Goal: Task Accomplishment & Management: Complete application form

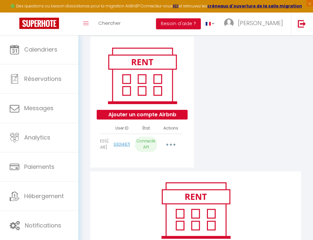
scroll to position [66, 0]
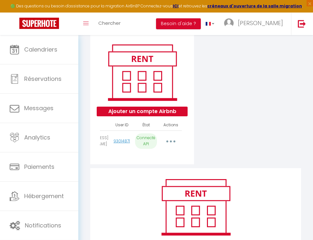
click at [173, 141] on button "button" at bounding box center [170, 141] width 17 height 12
click at [170, 141] on button "button" at bounding box center [170, 141] width 17 height 12
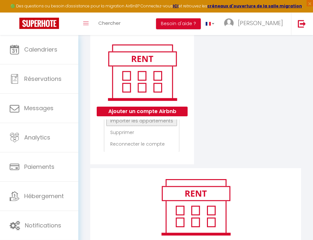
click at [154, 122] on link "Importer les appartements" at bounding box center [141, 120] width 71 height 11
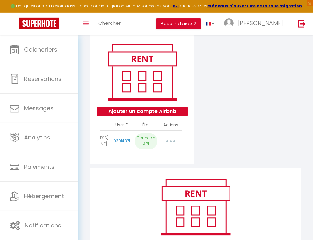
scroll to position [0, 59]
select select "76814"
select select "76815"
select select
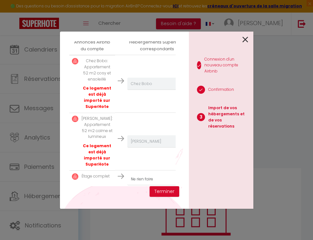
scroll to position [168, 0]
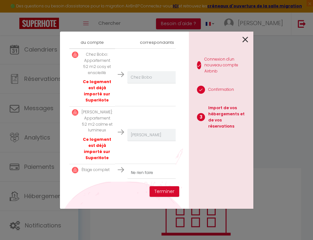
click at [94, 172] on p "Étage complet" at bounding box center [95, 170] width 28 height 6
click at [244, 40] on icon at bounding box center [245, 40] width 6 height 10
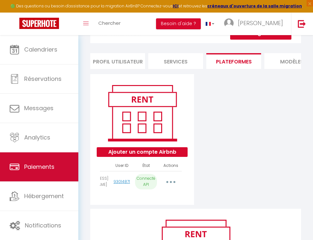
scroll to position [31, 0]
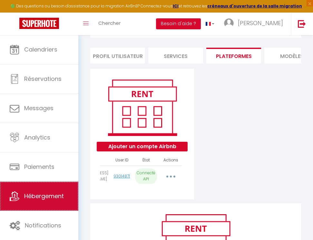
click at [44, 198] on span "Hébergement" at bounding box center [44, 196] width 40 height 8
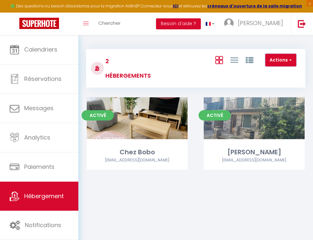
click at [283, 62] on button "Actions" at bounding box center [280, 60] width 31 height 13
click at [279, 75] on li "Créer un Hébergement" at bounding box center [266, 73] width 59 height 7
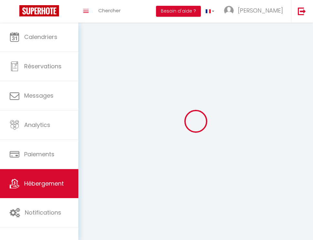
select select "28"
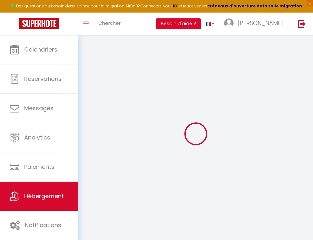
select select
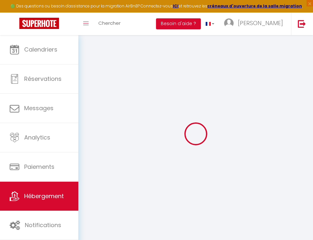
select select
checkbox input "false"
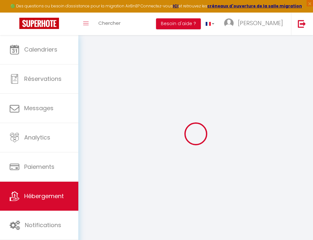
select select
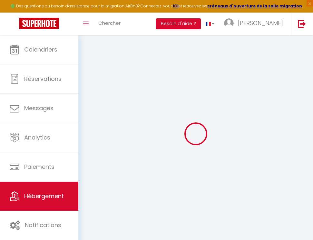
select select
checkbox input "false"
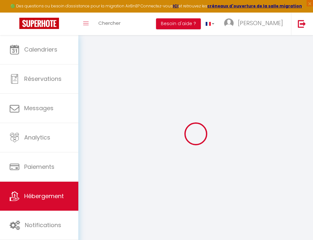
checkbox input "false"
select select
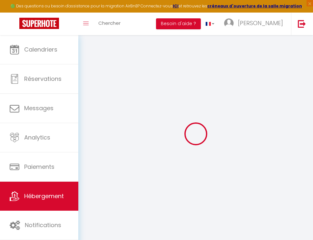
select select
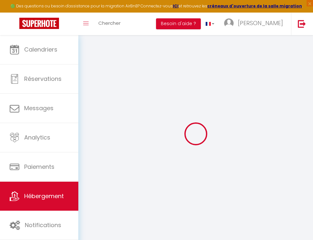
checkbox input "false"
select select
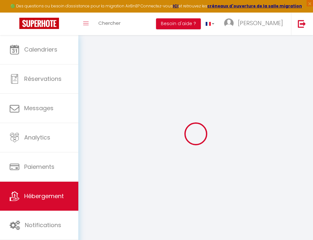
select select
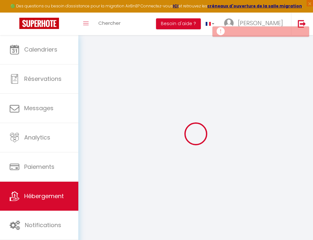
select select
checkbox input "false"
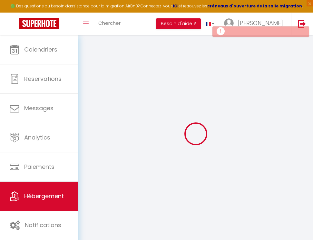
select select
checkbox input "false"
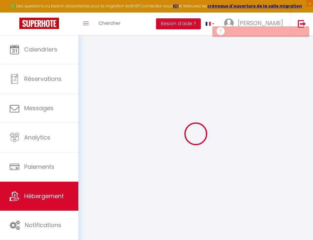
checkbox input "false"
select select
select select "15:00"
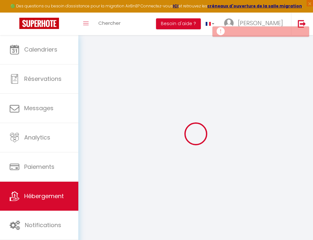
select select "23:45"
select select "11:00"
select select "30"
select select "120"
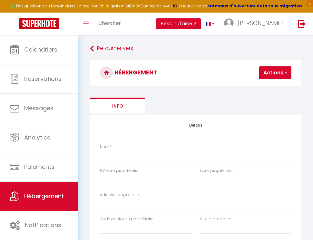
click at [270, 74] on button "Actions" at bounding box center [275, 72] width 32 height 13
click at [185, 111] on ul "Info" at bounding box center [195, 106] width 211 height 16
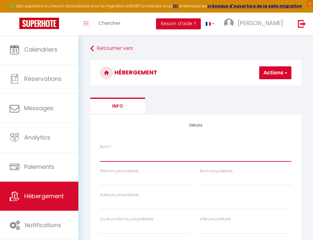
click at [147, 158] on input "Nom *" at bounding box center [195, 156] width 191 height 12
type input "E"
select select
checkbox input "false"
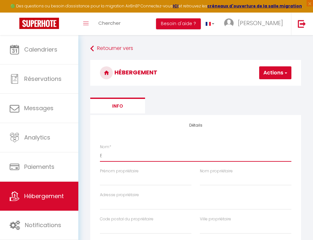
checkbox input "false"
select select
type input "Et"
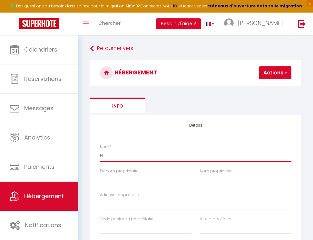
select select
checkbox input "false"
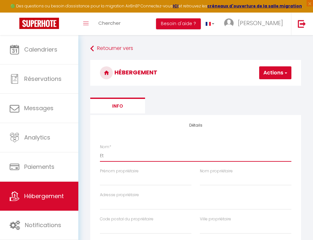
select select
type input "Eta"
select select
checkbox input "false"
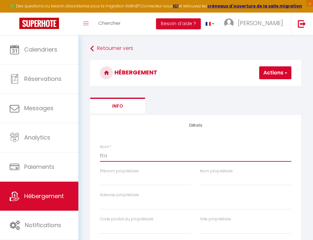
checkbox input "false"
select select
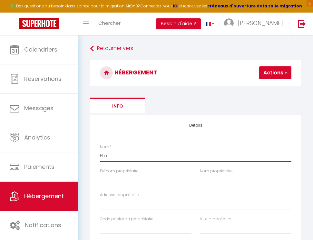
type input "Etag"
select select
checkbox input "false"
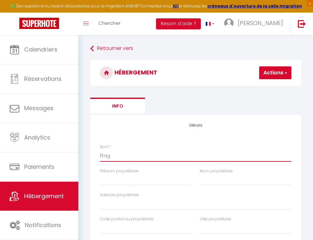
checkbox input "false"
select select
type input "Etage"
select select
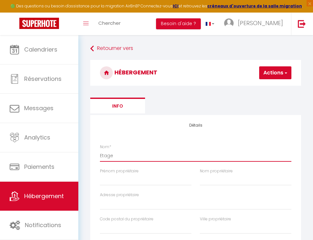
checkbox input "false"
select select
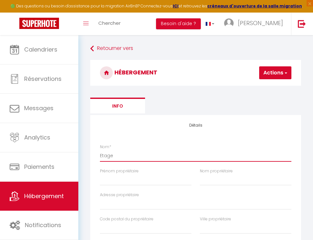
select select
type input "Etage"
select select
checkbox input "false"
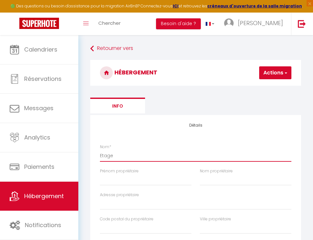
checkbox input "false"
select select
type input "Etage c"
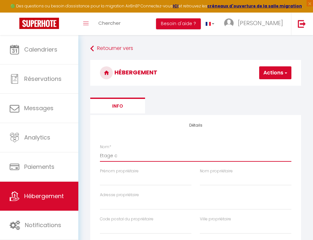
select select
checkbox input "false"
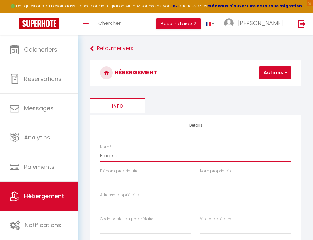
select select
type input "Etage co"
select select
checkbox input "false"
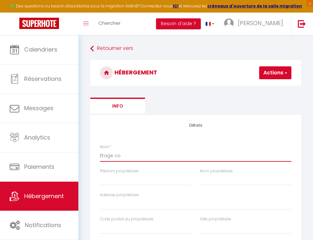
checkbox input "false"
select select
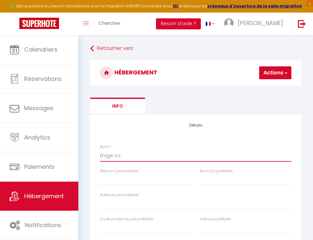
type input "Etage com"
select select
checkbox input "false"
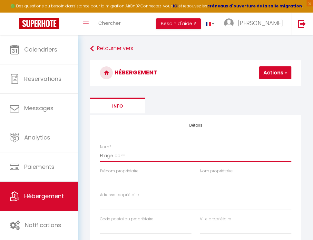
checkbox input "false"
select select
type input "Etage comp"
select select
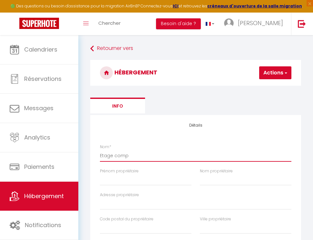
checkbox input "false"
select select
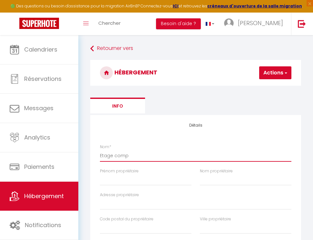
select select
type input "Etage compl"
select select
checkbox input "false"
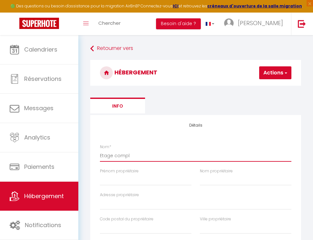
checkbox input "false"
select select
type input "Etage comple"
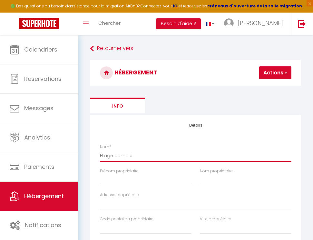
select select
checkbox input "false"
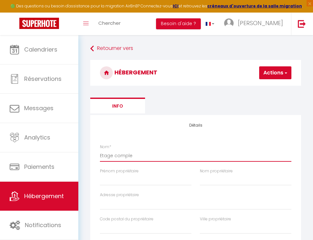
select select
type input "Etage complet"
select select
checkbox input "false"
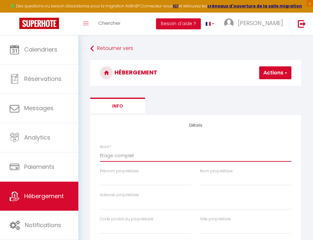
checkbox input "false"
select select
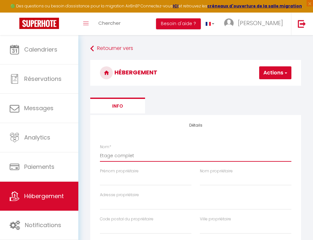
type input "Etage complet"
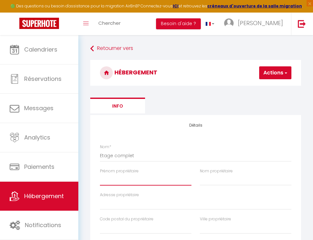
click at [132, 184] on input "Prénom propriétaire" at bounding box center [145, 180] width 91 height 12
type input "B"
select select
checkbox input "false"
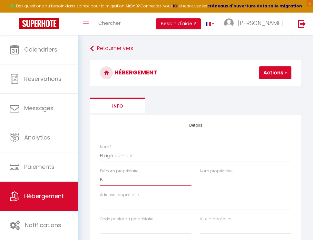
checkbox input "false"
select select
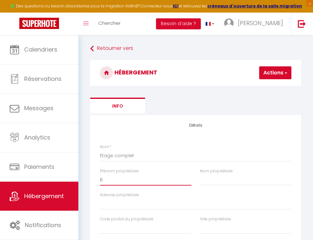
checkbox input "false"
select select
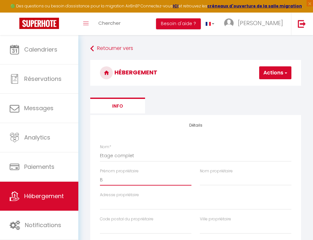
select select
type input "[PERSON_NAME]"
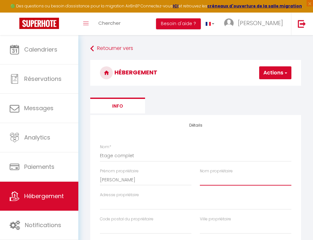
type input "BEUZON"
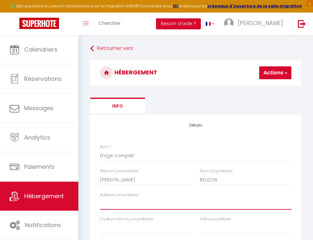
type input "[STREET_ADDRESS]"
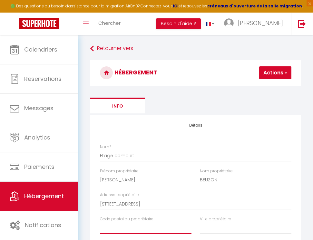
type input "63430"
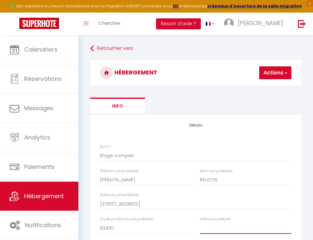
type input "PONT DU CHATEAU"
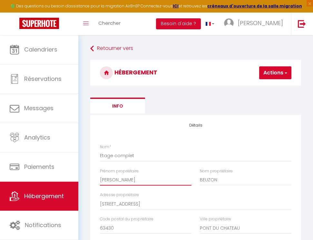
select select
checkbox input "false"
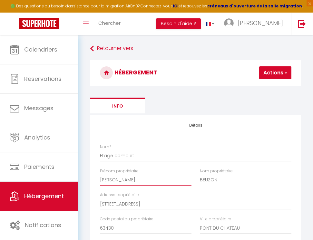
select select
checkbox input "false"
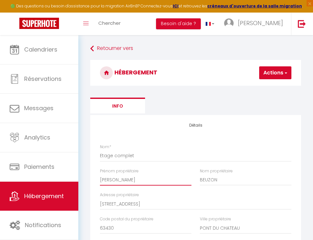
checkbox input "false"
select select
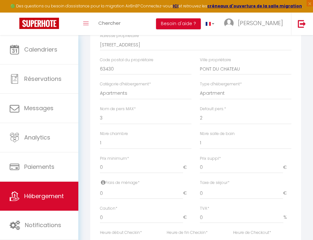
scroll to position [162, 0]
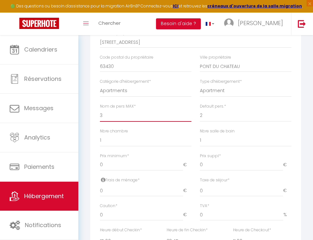
click at [100, 109] on select "1 2 3 4 5 6 7 8 9 10 11 12 13 14" at bounding box center [145, 115] width 91 height 12
select select "10"
click option "10" at bounding box center [0, 0] width 0 height 0
select select
click at [200, 109] on select "1 2 3 4 5 6 7 8 9 10 11 12 13 14" at bounding box center [245, 115] width 91 height 12
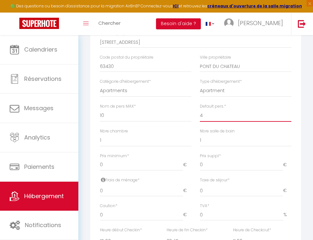
click option "4" at bounding box center [0, 0] width 0 height 0
click option "2" at bounding box center [0, 0] width 0 height 0
click at [147, 168] on input "0" at bounding box center [141, 165] width 83 height 12
click at [181, 164] on input "1" at bounding box center [141, 165] width 83 height 12
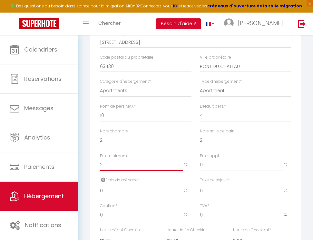
click at [181, 164] on input "2" at bounding box center [141, 165] width 83 height 12
click at [181, 164] on input "15" at bounding box center [141, 165] width 83 height 12
drag, startPoint x: 139, startPoint y: 167, endPoint x: 84, endPoint y: 159, distance: 55.6
click at [100, 162] on input "15" at bounding box center [141, 165] width 83 height 12
click at [212, 167] on input "0" at bounding box center [241, 165] width 83 height 12
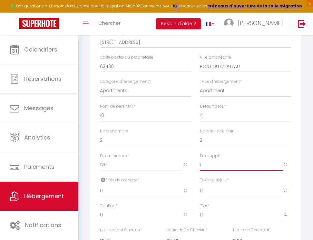
click at [280, 164] on input "1" at bounding box center [241, 165] width 83 height 12
click at [280, 164] on input "2" at bounding box center [241, 165] width 83 height 12
click at [280, 164] on input "3" at bounding box center [241, 165] width 83 height 12
click at [109, 193] on input "0" at bounding box center [141, 191] width 83 height 12
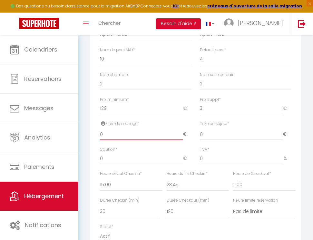
scroll to position [222, 0]
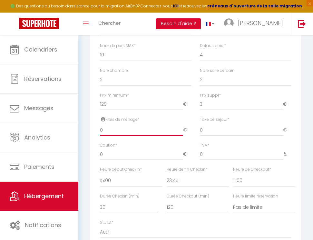
drag, startPoint x: 107, startPoint y: 130, endPoint x: 90, endPoint y: 130, distance: 17.1
click at [100, 130] on input "0" at bounding box center [141, 130] width 83 height 12
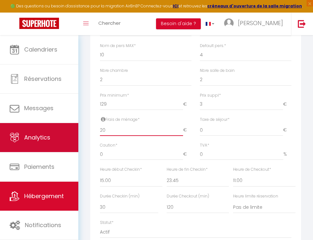
drag, startPoint x: 109, startPoint y: 132, endPoint x: 73, endPoint y: 129, distance: 35.5
click at [100, 131] on input "20" at bounding box center [141, 130] width 83 height 12
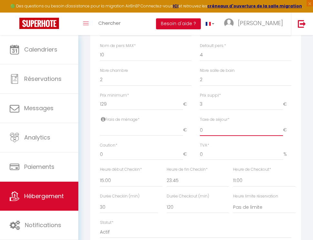
drag, startPoint x: 205, startPoint y: 131, endPoint x: 192, endPoint y: 130, distance: 13.3
click at [200, 131] on input "0" at bounding box center [241, 130] width 83 height 12
drag, startPoint x: 210, startPoint y: 156, endPoint x: 165, endPoint y: 155, distance: 44.5
click at [200, 157] on input "0" at bounding box center [241, 154] width 83 height 12
click at [119, 159] on input "0" at bounding box center [141, 154] width 83 height 12
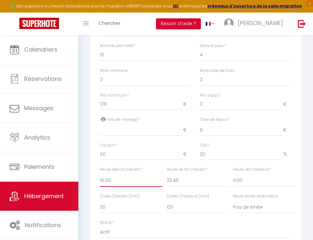
click at [100, 175] on select "00:00 00:15 00:30 00:45 01:00 01:15 01:30 01:45 02:00 02:15 02:30 02:45 03:00" at bounding box center [131, 181] width 62 height 12
click option "16:00" at bounding box center [0, 0] width 0 height 0
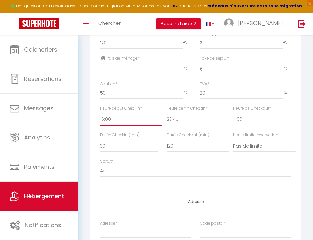
scroll to position [284, 0]
click at [100, 139] on select "15 30 45 60 75 90 105 120 135 150 165 180 195 210" at bounding box center [129, 145] width 58 height 12
click option "15" at bounding box center [0, 0] width 0 height 0
click at [166, 139] on select "15 30 45 60 75 90 105 120 135 150 165 180 195 210" at bounding box center [197, 145] width 62 height 12
click option "15" at bounding box center [0, 0] width 0 height 0
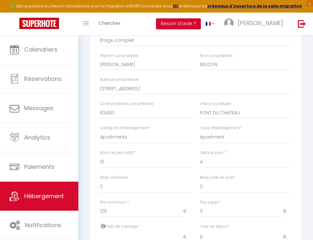
scroll to position [117, 0]
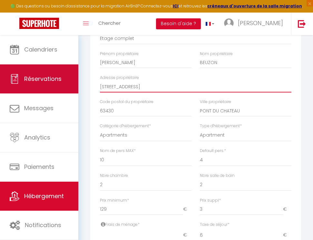
drag, startPoint x: 149, startPoint y: 87, endPoint x: 60, endPoint y: 78, distance: 90.3
click at [100, 81] on input "[STREET_ADDRESS]" at bounding box center [195, 87] width 191 height 12
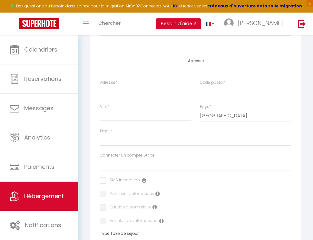
scroll to position [425, 0]
click at [126, 91] on input "Adresse *" at bounding box center [145, 91] width 91 height 12
paste input "[STREET_ADDRESS]"
click at [124, 114] on input "Ville *" at bounding box center [145, 115] width 91 height 12
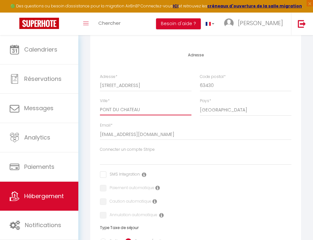
scroll to position [431, 0]
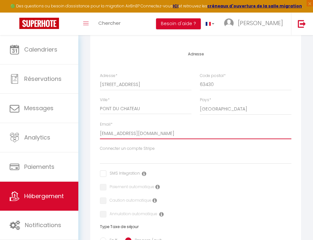
drag, startPoint x: 130, startPoint y: 134, endPoint x: 79, endPoint y: 126, distance: 51.8
click at [100, 128] on input "[EMAIL_ADDRESS][DOMAIN_NAME]" at bounding box center [195, 134] width 191 height 12
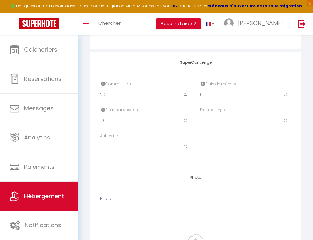
scroll to position [719, 0]
click at [179, 121] on input "9" at bounding box center [141, 120] width 83 height 12
click at [179, 121] on input "8" at bounding box center [141, 120] width 83 height 12
click at [179, 121] on input "7" at bounding box center [141, 120] width 83 height 12
click at [179, 121] on input "-21" at bounding box center [141, 120] width 83 height 12
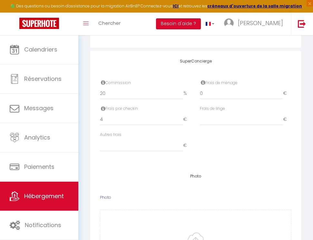
click at [180, 116] on input "4" at bounding box center [141, 120] width 83 height 12
click at [180, 122] on input "3" at bounding box center [141, 120] width 83 height 12
click at [180, 122] on input "2" at bounding box center [141, 120] width 83 height 12
click at [180, 122] on input "1" at bounding box center [141, 120] width 83 height 12
click at [180, 122] on input "0" at bounding box center [141, 120] width 83 height 12
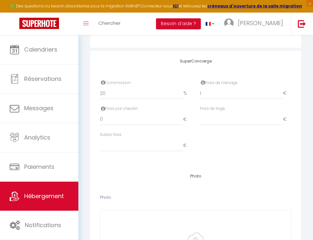
click at [281, 93] on input "1" at bounding box center [241, 94] width 83 height 12
click at [281, 93] on input "2" at bounding box center [241, 94] width 83 height 12
click at [281, 93] on input "3" at bounding box center [241, 94] width 83 height 12
click at [281, 92] on input "4" at bounding box center [241, 94] width 83 height 12
click at [281, 92] on input "16" at bounding box center [241, 94] width 83 height 12
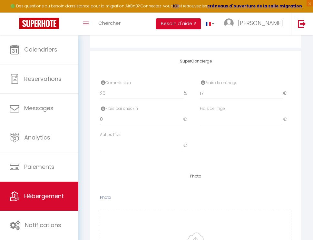
click at [281, 93] on input "17" at bounding box center [241, 94] width 83 height 12
click at [281, 93] on input "18" at bounding box center [241, 94] width 83 height 12
click at [281, 93] on input "19" at bounding box center [241, 94] width 83 height 12
click at [281, 93] on input "20" at bounding box center [241, 94] width 83 height 12
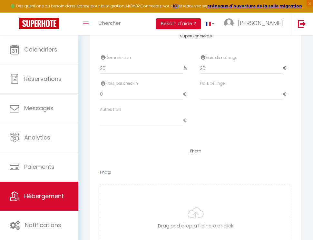
scroll to position [784, 0]
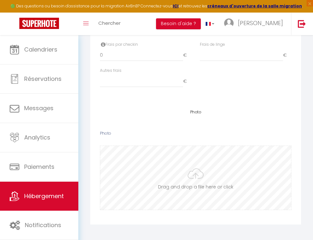
click at [197, 172] on input "Photo" at bounding box center [195, 178] width 191 height 64
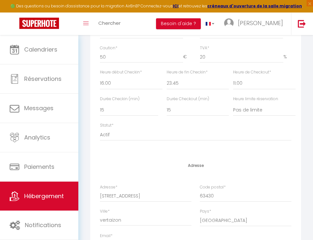
scroll to position [0, 0]
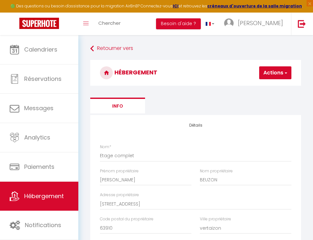
click at [272, 69] on button "Actions" at bounding box center [275, 72] width 32 height 13
click at [269, 88] on input "Enregistrer" at bounding box center [258, 87] width 24 height 6
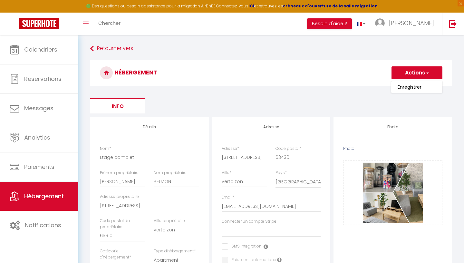
click at [312, 87] on input "Enregistrer" at bounding box center [409, 87] width 24 height 6
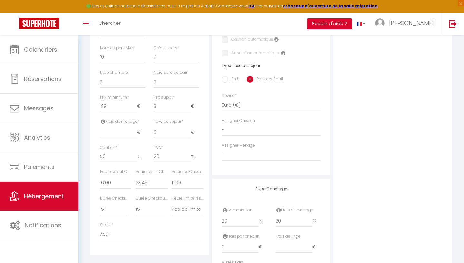
scroll to position [235, 0]
click at [135, 130] on input "1" at bounding box center [118, 132] width 37 height 12
click at [135, 130] on input "16" at bounding box center [118, 132] width 37 height 12
drag, startPoint x: 111, startPoint y: 135, endPoint x: 87, endPoint y: 128, distance: 24.9
click at [100, 130] on input "16" at bounding box center [118, 132] width 37 height 12
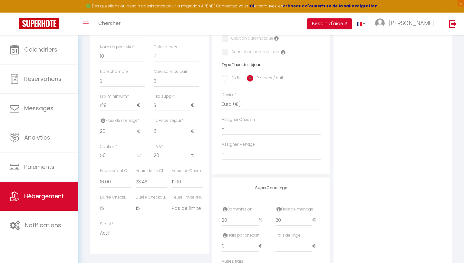
click at [312, 141] on div "Photo Photo Drag and drop a file here or click Ooops, something wrong appended.…" at bounding box center [392, 87] width 119 height 410
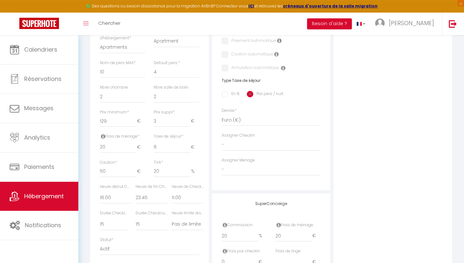
scroll to position [0, 0]
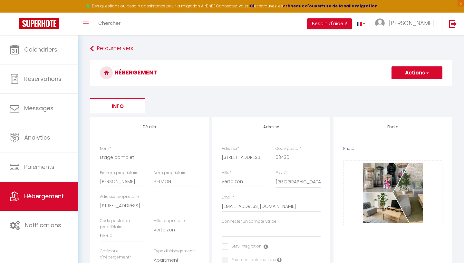
click at [312, 74] on button "Actions" at bounding box center [416, 72] width 51 height 13
click at [312, 88] on input "Enregistrer" at bounding box center [409, 87] width 24 height 6
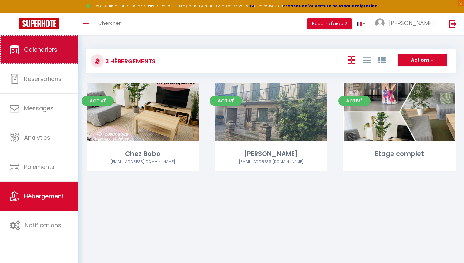
click at [56, 62] on link "Calendriers" at bounding box center [39, 49] width 78 height 29
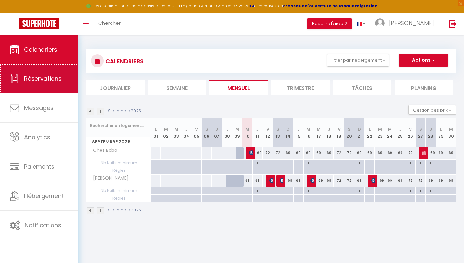
click at [57, 86] on link "Réservations" at bounding box center [39, 78] width 78 height 29
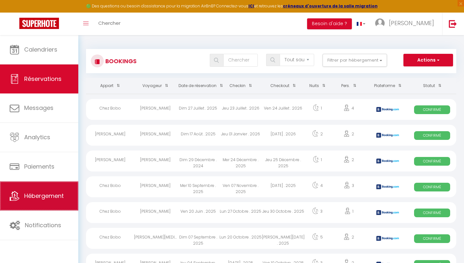
click at [55, 192] on link "Hébergement" at bounding box center [39, 195] width 78 height 29
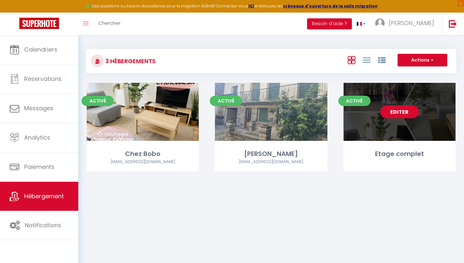
click at [312, 124] on div "Editer" at bounding box center [399, 112] width 112 height 58
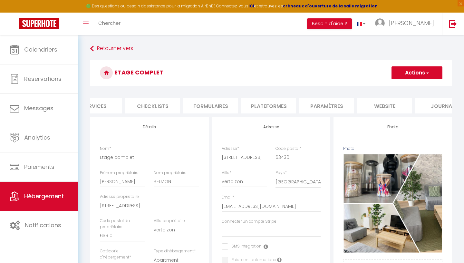
scroll to position [0, 218]
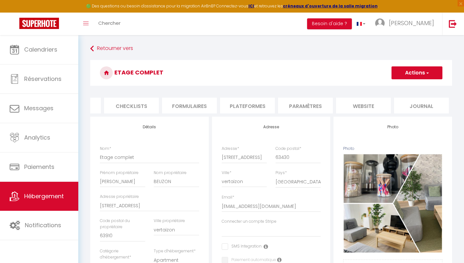
click at [312, 104] on li "Journal" at bounding box center [421, 106] width 55 height 16
click at [312, 106] on li "website" at bounding box center [363, 106] width 55 height 16
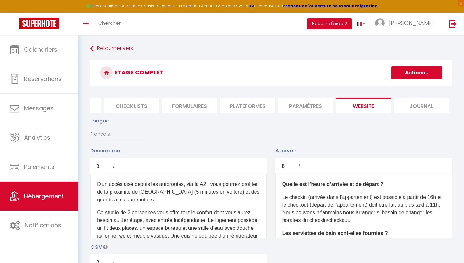
click at [312, 106] on li "Paramètres" at bounding box center [305, 106] width 55 height 16
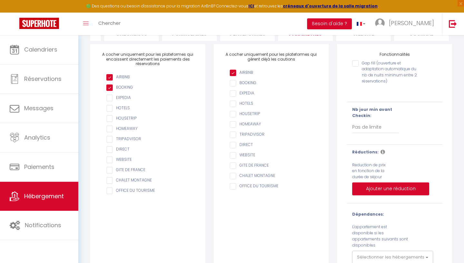
scroll to position [90, 0]
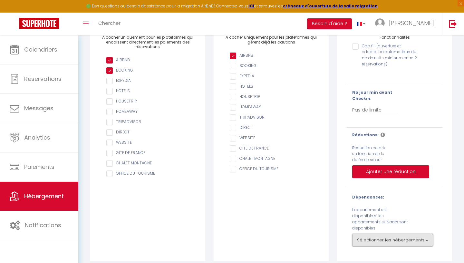
click at [312, 234] on button "Sélectionner les hébergements" at bounding box center [392, 239] width 81 height 13
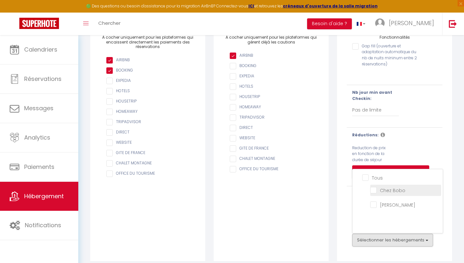
click at [312, 187] on span "Chez Bobo" at bounding box center [392, 190] width 25 height 6
click at [312, 187] on Bobo "Chez Bobo" at bounding box center [405, 189] width 71 height 6
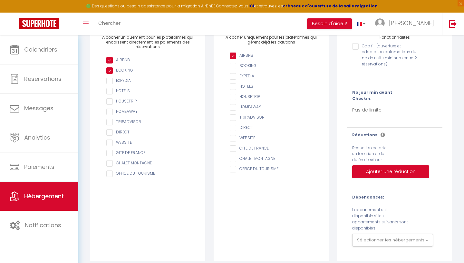
click at [312, 240] on div "Fonctionnalités Gap fill (ouverture et adaptation automatique du nb de nuits mi…" at bounding box center [394, 144] width 115 height 234
click at [312, 235] on button "Sélectionner les hébergements" at bounding box center [392, 239] width 81 height 13
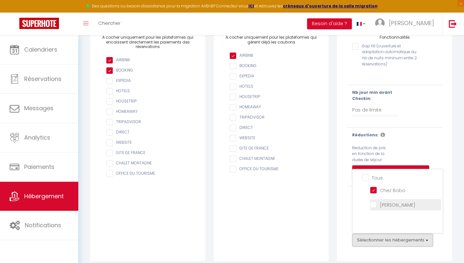
click at [312, 201] on Douddine "[PERSON_NAME]" at bounding box center [405, 204] width 71 height 6
click at [312, 240] on div "Fonctionnalités Gap fill (ouverture et adaptation automatique du nb de nuits mi…" at bounding box center [394, 144] width 115 height 234
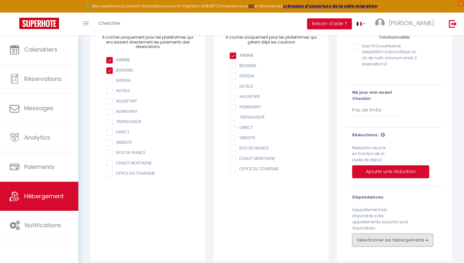
click at [312, 235] on button "Sélectionner les hébergements" at bounding box center [392, 239] width 81 height 13
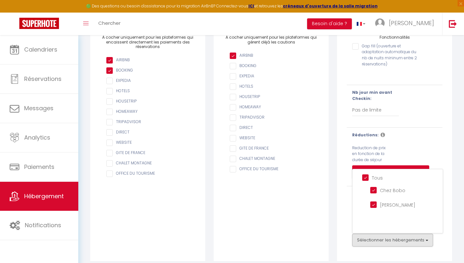
click at [312, 240] on div "Fonctionnalités Gap fill (ouverture et adaptation automatique du nb de nuits mi…" at bounding box center [394, 144] width 115 height 234
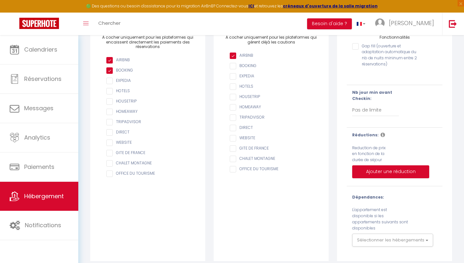
scroll to position [0, 0]
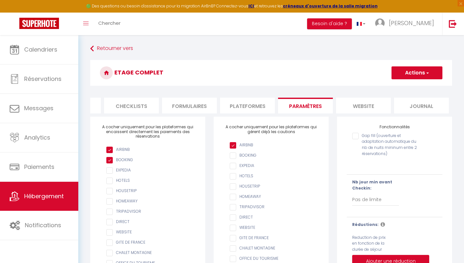
click at [312, 76] on button "Actions" at bounding box center [416, 72] width 51 height 13
click at [312, 89] on input "Enregistrer" at bounding box center [409, 87] width 24 height 6
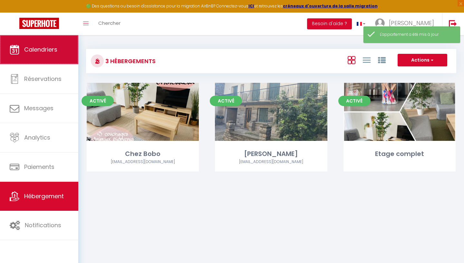
click at [52, 57] on link "Calendriers" at bounding box center [39, 49] width 78 height 29
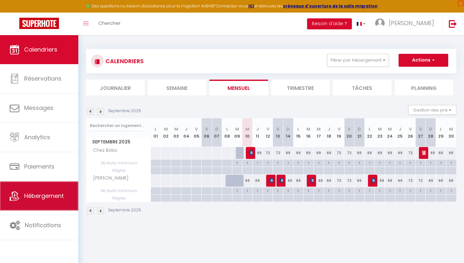
click at [53, 186] on link "Hébergement" at bounding box center [39, 195] width 78 height 29
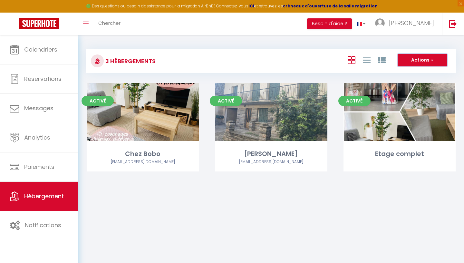
click at [312, 58] on button "Actions" at bounding box center [422, 60] width 50 height 13
click at [312, 236] on body "🟢 Des questions ou besoin d'assistance pour la migration AirBnB? Connectez-vous…" at bounding box center [232, 166] width 464 height 263
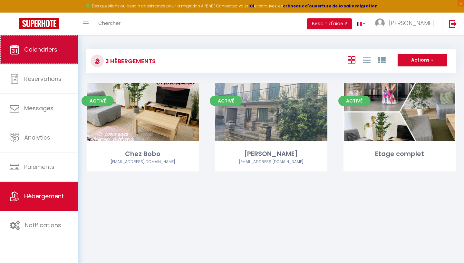
click at [36, 53] on span "Calendriers" at bounding box center [40, 49] width 33 height 8
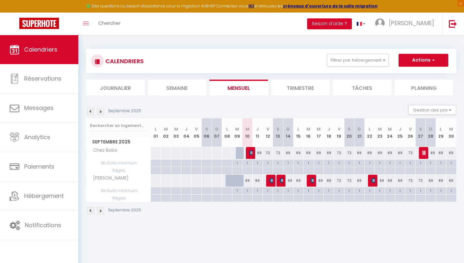
click at [183, 89] on li "Semaine" at bounding box center [177, 88] width 59 height 16
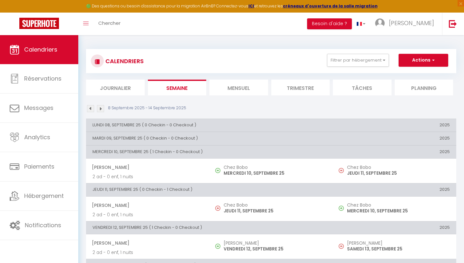
click at [233, 88] on li "Mensuel" at bounding box center [238, 88] width 59 height 16
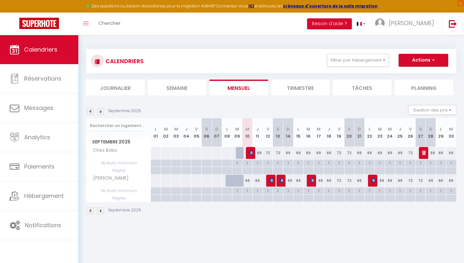
click at [286, 86] on li "Trimestre" at bounding box center [300, 88] width 59 height 16
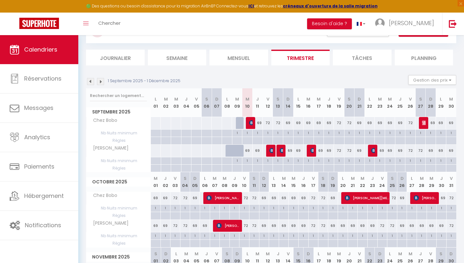
scroll to position [26, 0]
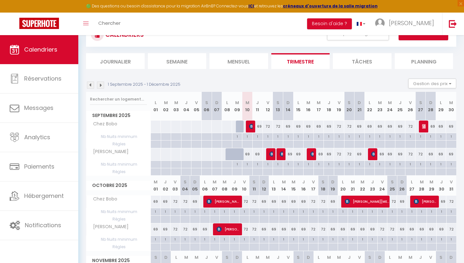
click at [312, 64] on li "Tâches" at bounding box center [362, 61] width 59 height 16
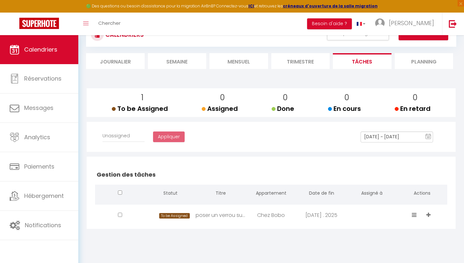
click at [312, 62] on li "Planning" at bounding box center [424, 61] width 59 height 16
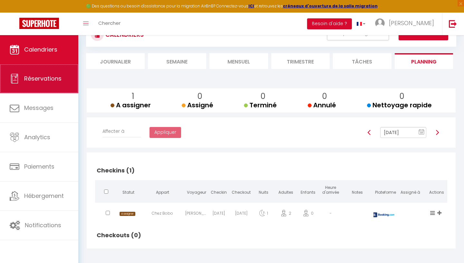
click at [54, 79] on span "Réservations" at bounding box center [42, 78] width 37 height 8
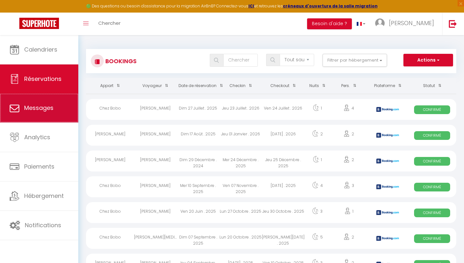
click at [61, 108] on link "Messages" at bounding box center [39, 107] width 78 height 29
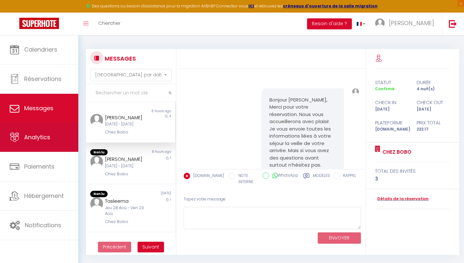
scroll to position [168, 0]
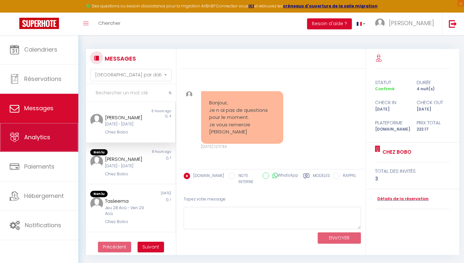
click at [51, 144] on link "Analytics" at bounding box center [39, 137] width 78 height 29
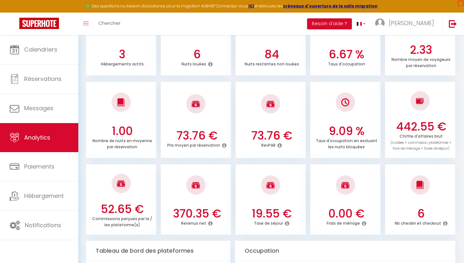
scroll to position [140, 0]
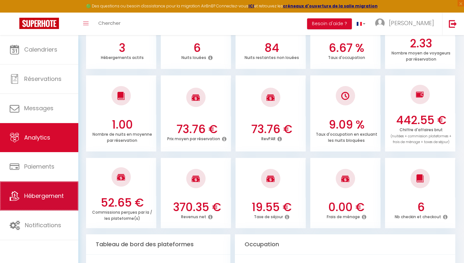
click at [38, 192] on link "Hébergement" at bounding box center [39, 195] width 78 height 29
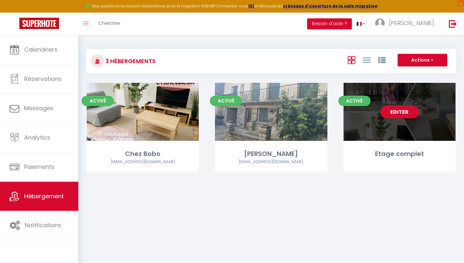
click at [312, 130] on div "Editer" at bounding box center [399, 112] width 112 height 58
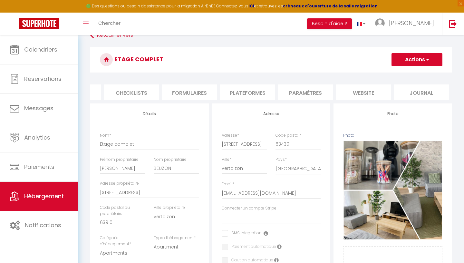
scroll to position [14, 0]
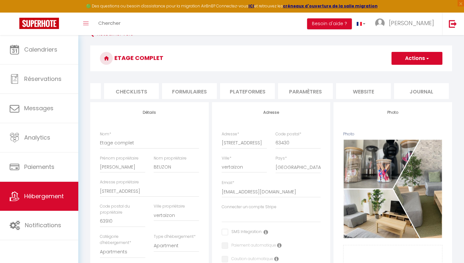
click at [312, 92] on li "website" at bounding box center [363, 91] width 55 height 16
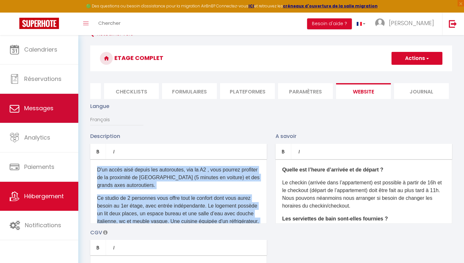
drag, startPoint x: 128, startPoint y: 214, endPoint x: 75, endPoint y: 113, distance: 113.4
click at [90, 159] on div "D'un accès aisé depuis les autoroutes, via la A2 , vous pourrez profiter de la …" at bounding box center [178, 191] width 176 height 64
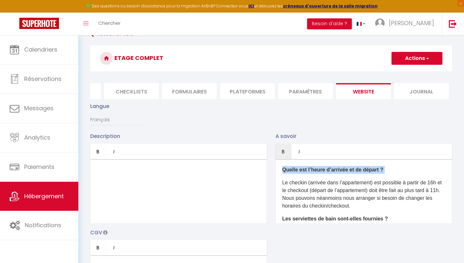
drag, startPoint x: 278, startPoint y: 170, endPoint x: 288, endPoint y: 178, distance: 12.6
click at [288, 178] on div "Quelle est l’heure d’arrivée et de départ ? Le checkin (arrivée dans l’appartem…" at bounding box center [363, 191] width 176 height 64
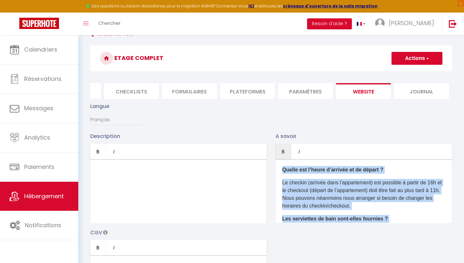
drag, startPoint x: 414, startPoint y: 207, endPoint x: 240, endPoint y: 103, distance: 202.6
click at [275, 159] on div "Quelle est l’heure d’arrivée et de départ ? Le checkin (arrivée dans l’appartem…" at bounding box center [363, 191] width 176 height 64
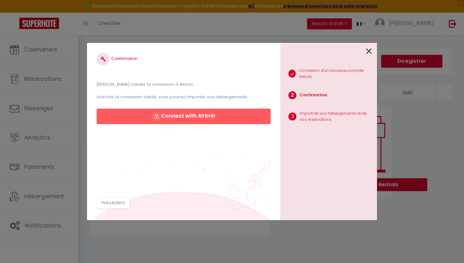
scroll to position [35, 0]
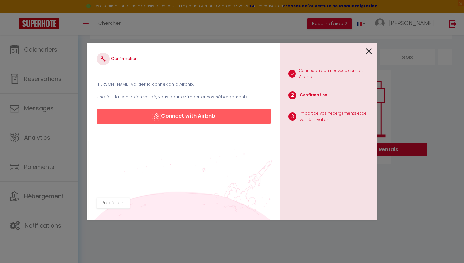
click at [369, 51] on icon at bounding box center [369, 51] width 6 height 10
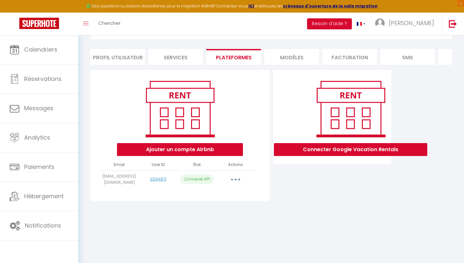
scroll to position [0, 0]
click at [192, 3] on div "🟢 Des questions ou besoin d'assistance pour la migration AirBnB? Connectez-vous…" at bounding box center [232, 6] width 464 height 13
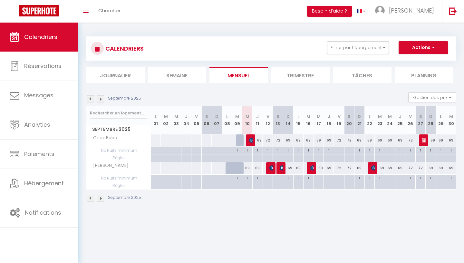
click at [229, 207] on div "Septembre 2025" at bounding box center [271, 198] width 370 height 19
click at [299, 143] on div "69" at bounding box center [298, 140] width 10 height 12
type input "69"
type input "Lun 15 Septembre 2025"
type input "[DATE]"
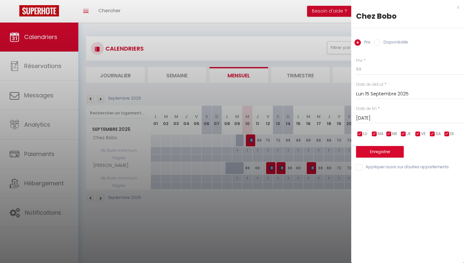
click at [340, 139] on div at bounding box center [232, 131] width 464 height 263
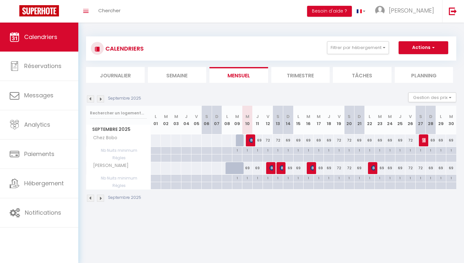
click at [299, 142] on div "69" at bounding box center [298, 140] width 10 height 12
type input "69"
type input "Lun 15 Septembre 2025"
type input "[DATE]"
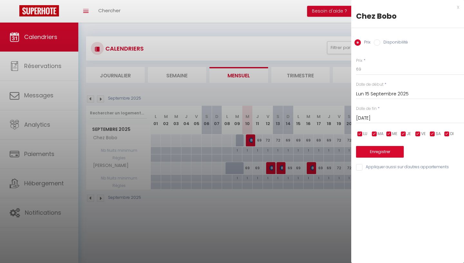
click at [297, 45] on div at bounding box center [232, 131] width 464 height 263
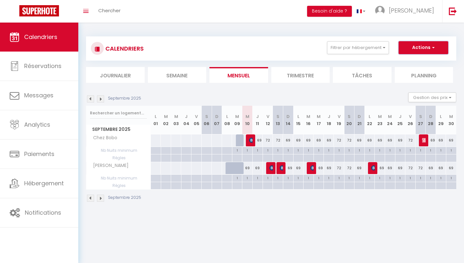
click at [415, 50] on button "Actions" at bounding box center [423, 47] width 50 height 13
click at [410, 62] on link "Nouvelle réservation" at bounding box center [416, 63] width 56 height 10
select select
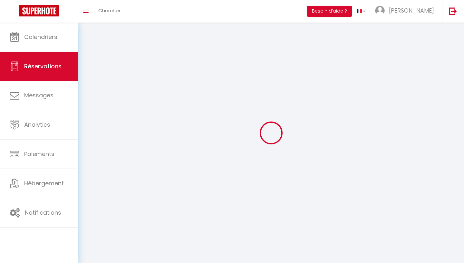
select select
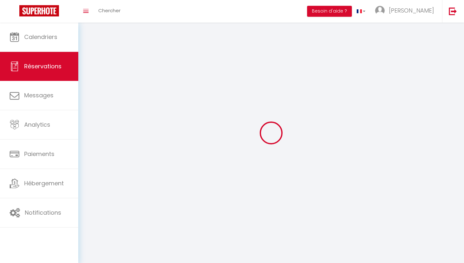
select select
checkbox input "false"
select select
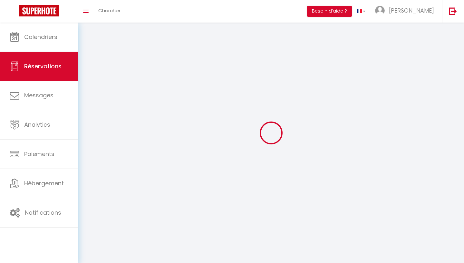
select select
checkbox input "false"
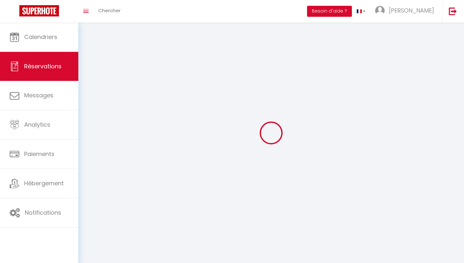
select select
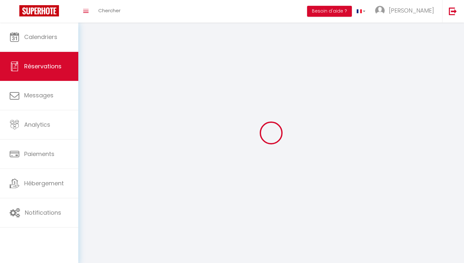
checkbox input "false"
select select
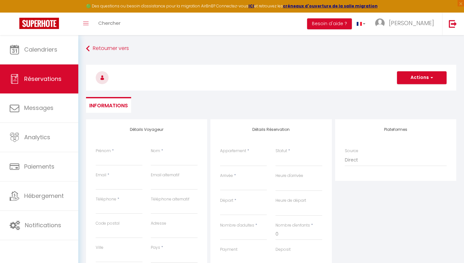
select select
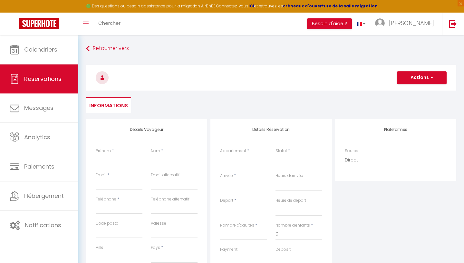
select select
checkbox input "false"
select select
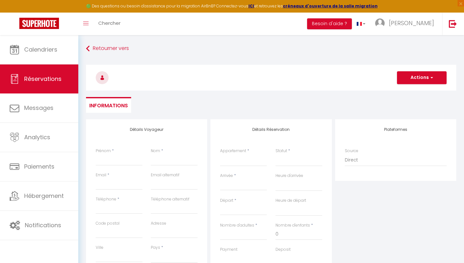
select select
checkbox input "false"
select select
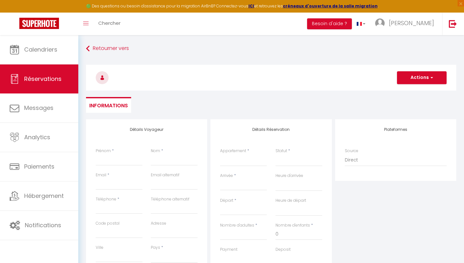
select select
click at [103, 164] on input "Prénom" at bounding box center [119, 160] width 47 height 12
type input "P"
select select
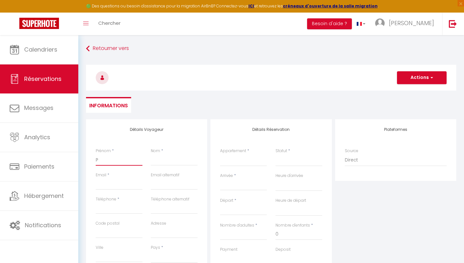
select select
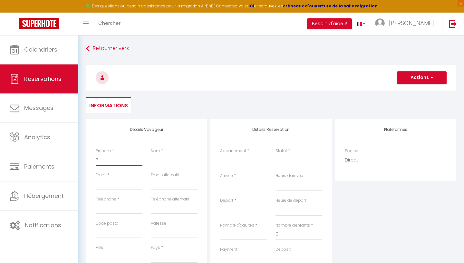
checkbox input "false"
type input "Pa"
select select
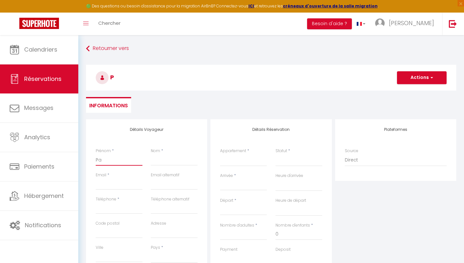
select select
checkbox input "false"
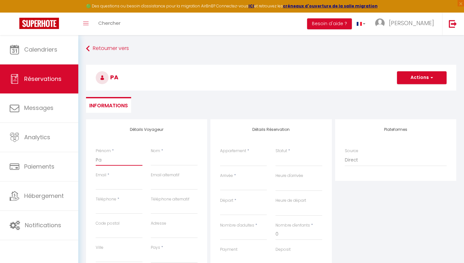
type input "Pau"
select select
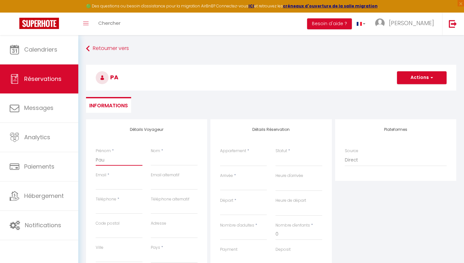
select select
checkbox input "false"
type input "[PERSON_NAME]"
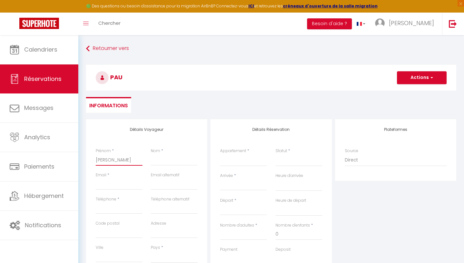
select select
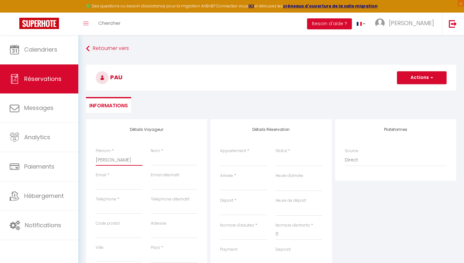
select select
checkbox input "false"
type input "[PERSON_NAME]"
click at [161, 159] on input "Nom" at bounding box center [174, 160] width 47 height 12
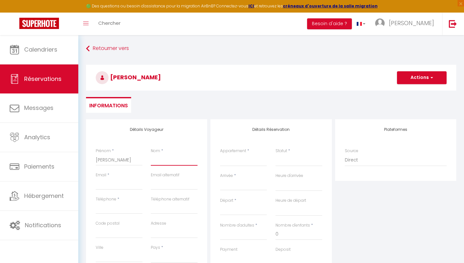
type input "B"
select select
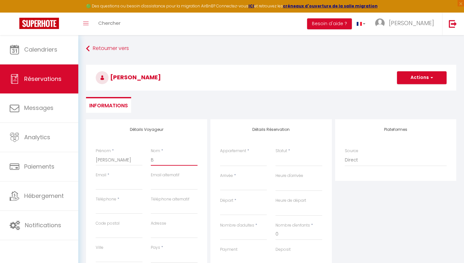
select select
checkbox input "false"
type input "BE"
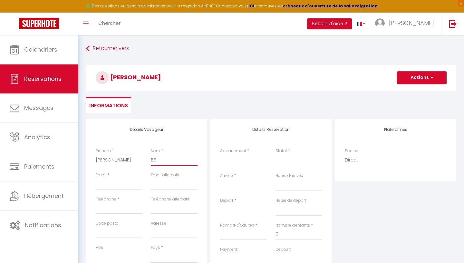
select select
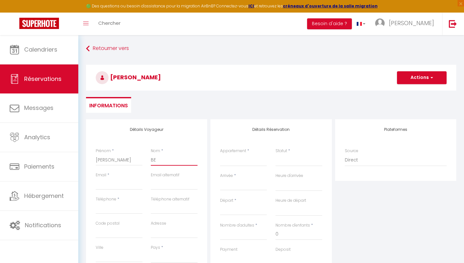
select select
checkbox input "false"
type input "BER"
select select
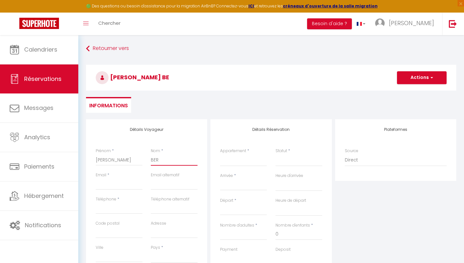
select select
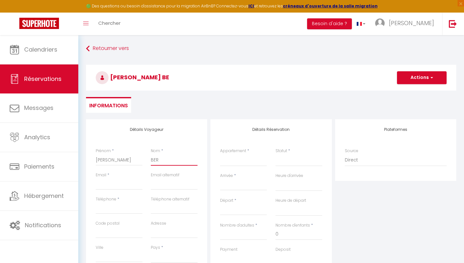
select select
checkbox input "false"
type input "BERT"
select select
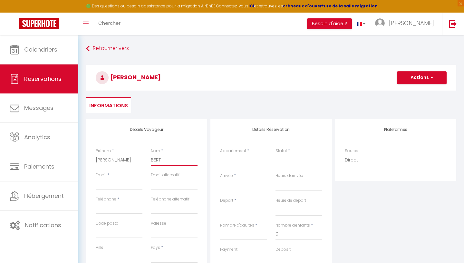
select select
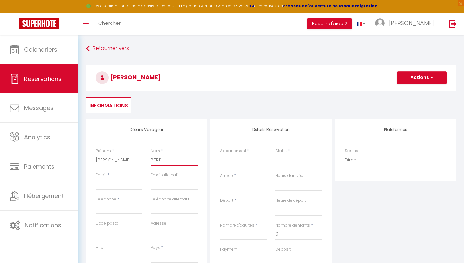
checkbox input "false"
type input "BERTH"
select select
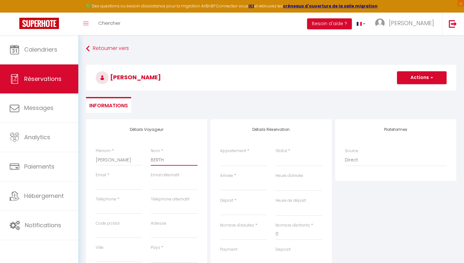
select select
checkbox input "false"
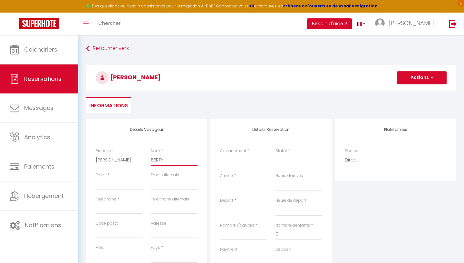
type input "BERTHE"
select select
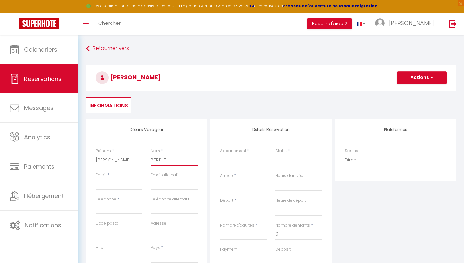
select select
checkbox input "false"
type input "BERTHE"
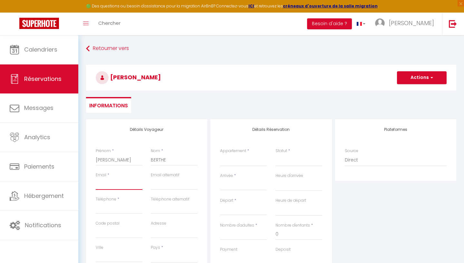
click at [109, 188] on input "Email client" at bounding box center [119, 184] width 47 height 12
type input "?"
select select
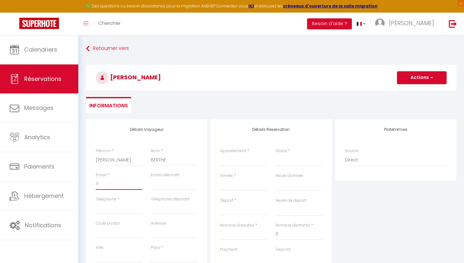
select select
checkbox input "false"
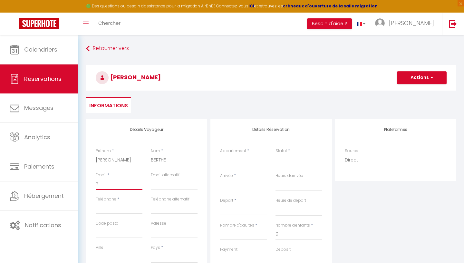
type input "?@"
select select
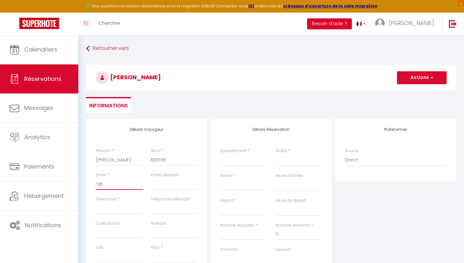
select select
checkbox input "false"
type input "?@G"
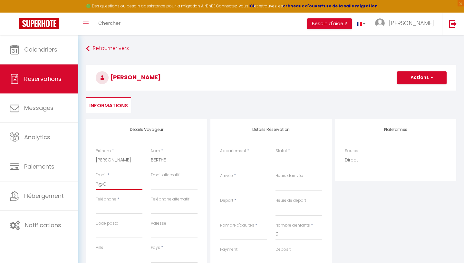
select select
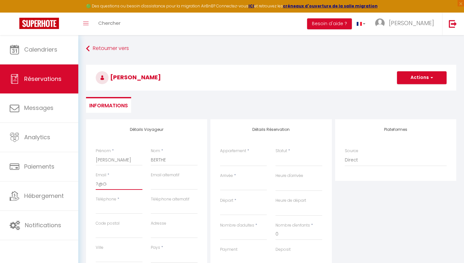
select select
checkbox input "false"
type input "?@GM"
select select
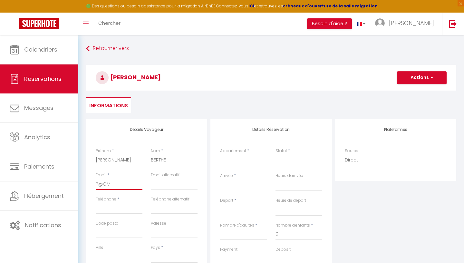
select select
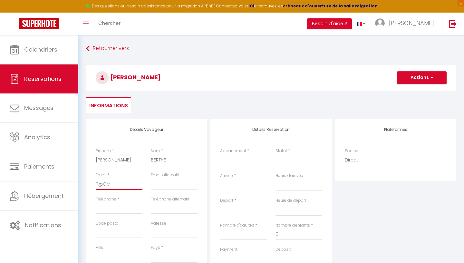
select select
checkbox input "false"
type input "?@GMA"
select select
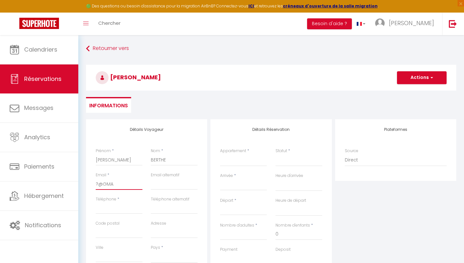
select select
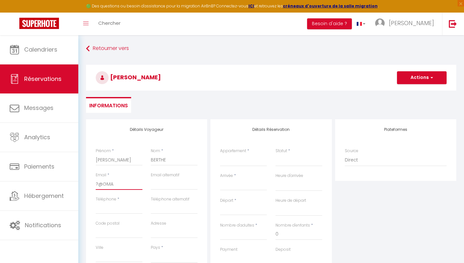
checkbox input "false"
type input "?@GMAI"
select select
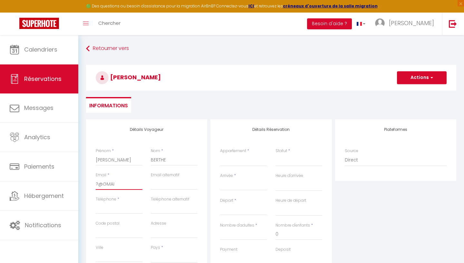
select select
checkbox input "false"
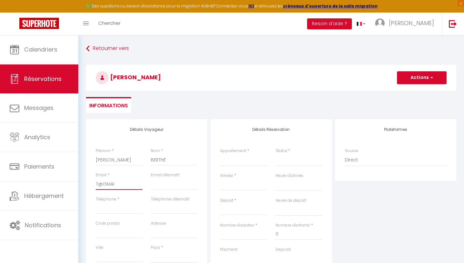
type input "?@GMAIL"
select select
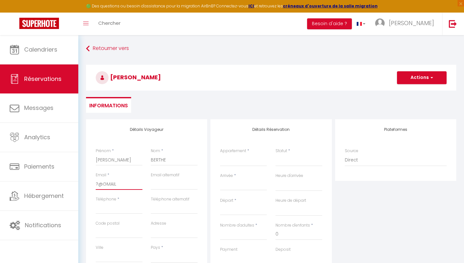
select select
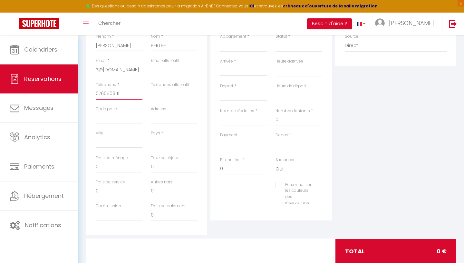
scroll to position [117, 0]
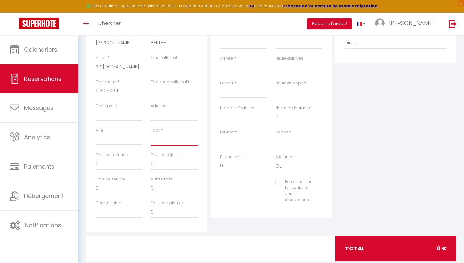
click at [151, 133] on select "[GEOGRAPHIC_DATA] [GEOGRAPHIC_DATA] [GEOGRAPHIC_DATA] [GEOGRAPHIC_DATA] [GEOGRA…" at bounding box center [174, 139] width 47 height 12
drag, startPoint x: 120, startPoint y: 90, endPoint x: 72, endPoint y: 90, distance: 48.0
click at [96, 90] on input "0760506111" at bounding box center [119, 91] width 47 height 12
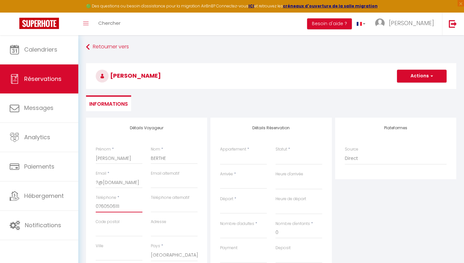
scroll to position [0, 0]
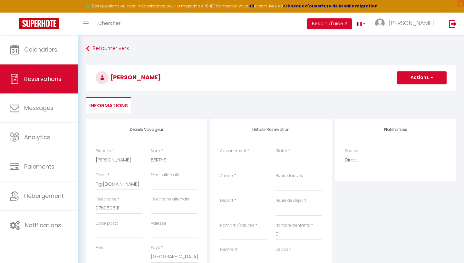
click at [220, 154] on select "Chez [PERSON_NAME] Etage complet" at bounding box center [243, 160] width 47 height 12
click option "Chez Bobo" at bounding box center [0, 0] width 0 height 0
click at [275, 154] on select "Confirmé Non Confirmé [PERSON_NAME] par le voyageur No Show Request" at bounding box center [298, 160] width 47 height 12
click option "Confirmé" at bounding box center [0, 0] width 0 height 0
click at [225, 187] on input "Arrivée" at bounding box center [243, 185] width 47 height 8
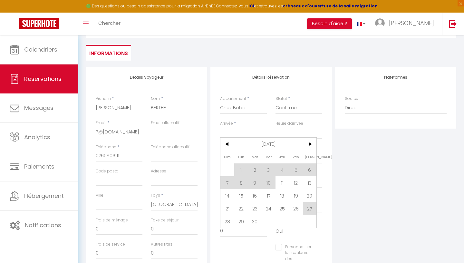
scroll to position [54, 0]
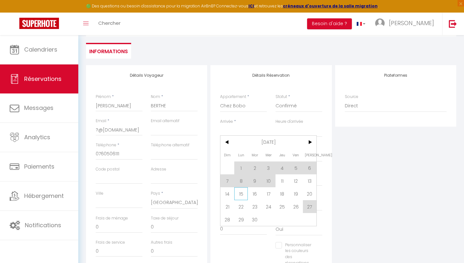
click at [243, 196] on span "15" at bounding box center [241, 193] width 14 height 13
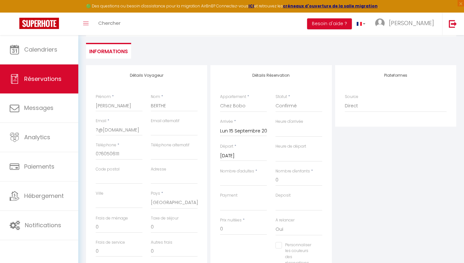
click at [252, 157] on input "[DATE]" at bounding box center [243, 156] width 47 height 8
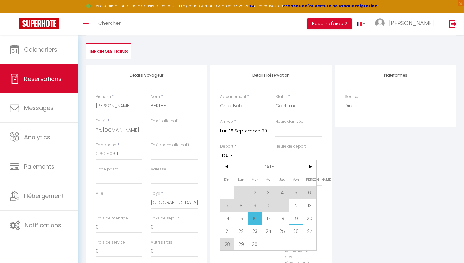
click at [300, 223] on span "19" at bounding box center [296, 218] width 14 height 13
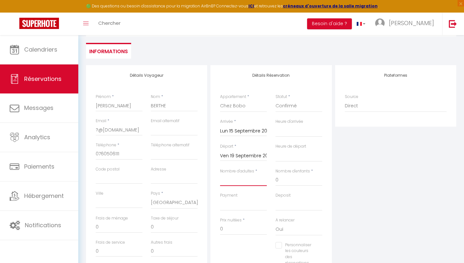
click at [248, 180] on input "Nombre d'adultes" at bounding box center [243, 180] width 47 height 12
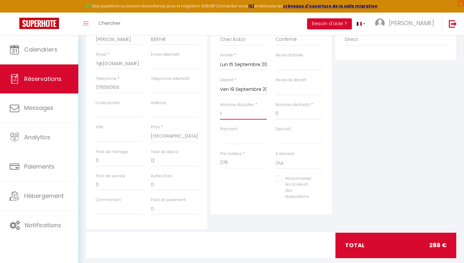
scroll to position [118, 0]
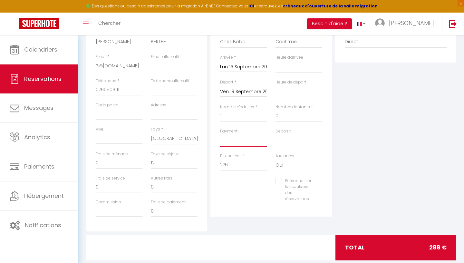
click at [220, 134] on select "OK KO" at bounding box center [243, 140] width 47 height 12
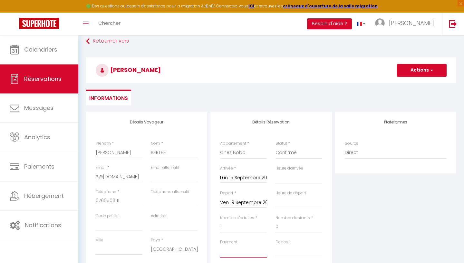
scroll to position [9, 0]
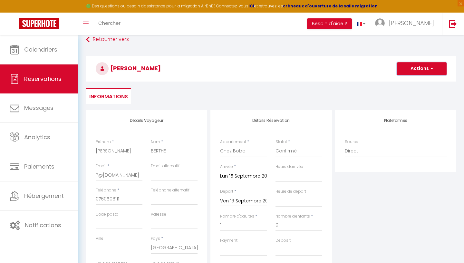
click at [421, 70] on button "Actions" at bounding box center [422, 68] width 50 height 13
click at [415, 81] on link "Enregistrer" at bounding box center [415, 83] width 51 height 8
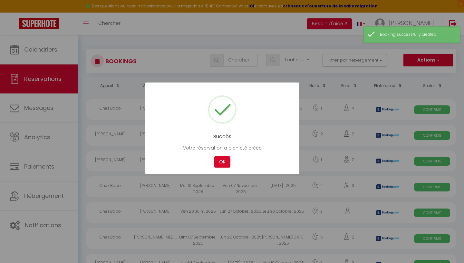
click at [36, 48] on div at bounding box center [232, 131] width 464 height 263
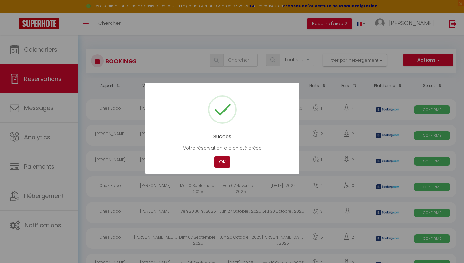
click at [224, 162] on button "OK" at bounding box center [222, 161] width 16 height 11
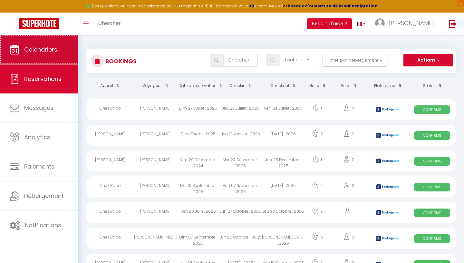
click at [25, 56] on link "Calendriers" at bounding box center [39, 49] width 78 height 29
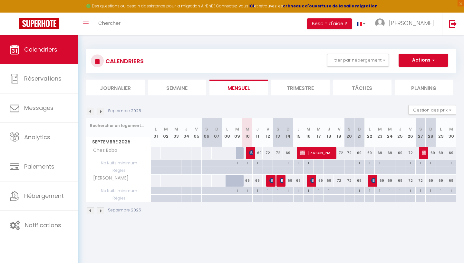
click at [322, 155] on span "[PERSON_NAME]" at bounding box center [317, 153] width 34 height 12
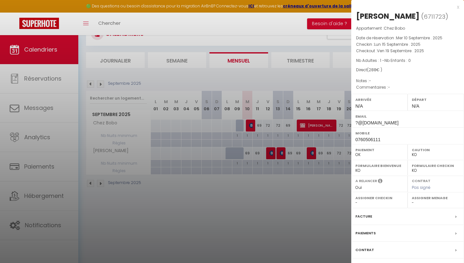
scroll to position [35, 0]
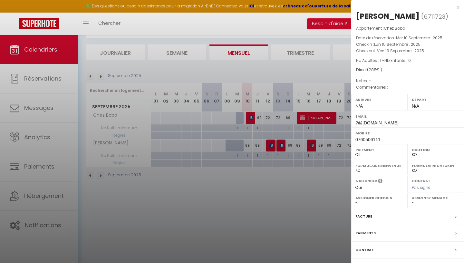
click at [389, 236] on div "Paiements" at bounding box center [407, 233] width 113 height 17
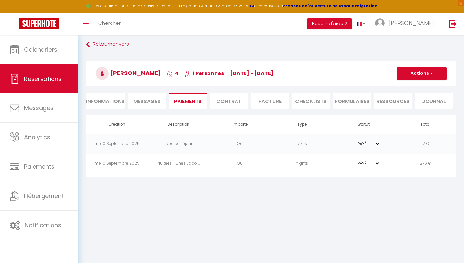
scroll to position [5, 0]
click at [107, 99] on li "Informations" at bounding box center [105, 100] width 39 height 16
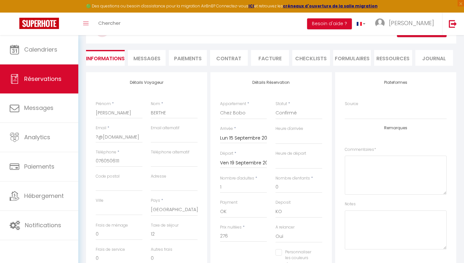
scroll to position [50, 0]
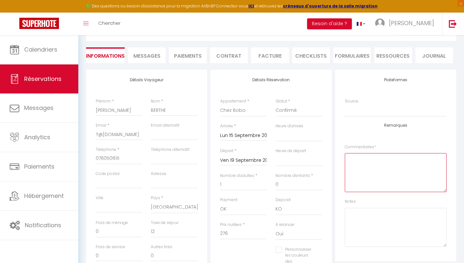
click at [385, 168] on textarea at bounding box center [396, 172] width 102 height 39
click at [406, 202] on div "Notes" at bounding box center [396, 222] width 102 height 48
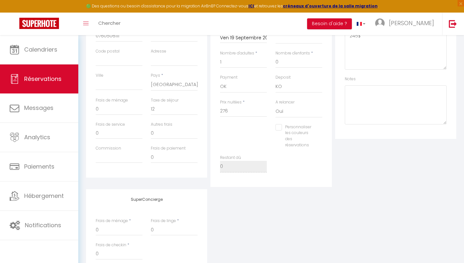
scroll to position [172, 0]
drag, startPoint x: 229, startPoint y: 113, endPoint x: 219, endPoint y: 113, distance: 9.7
click at [220, 113] on input "276" at bounding box center [243, 112] width 47 height 12
click at [236, 135] on div "Personnaliser les couleurs des réservations #D7092E" at bounding box center [271, 139] width 110 height 31
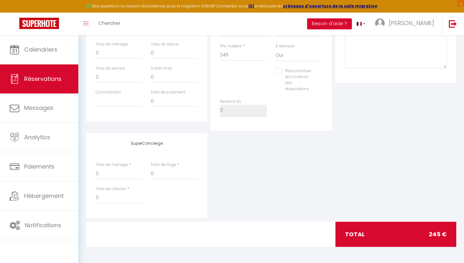
scroll to position [0, 0]
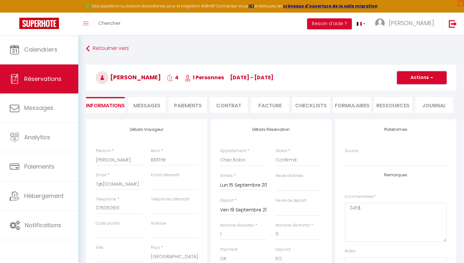
click at [423, 77] on button "Actions" at bounding box center [422, 77] width 50 height 13
click at [418, 92] on link "Enregistrer" at bounding box center [415, 92] width 51 height 8
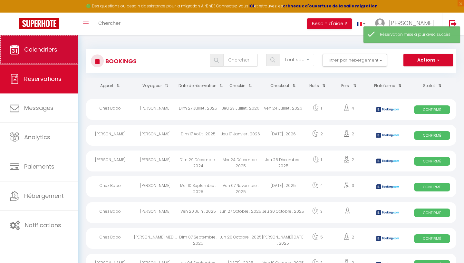
click at [63, 52] on link "Calendriers" at bounding box center [39, 49] width 78 height 29
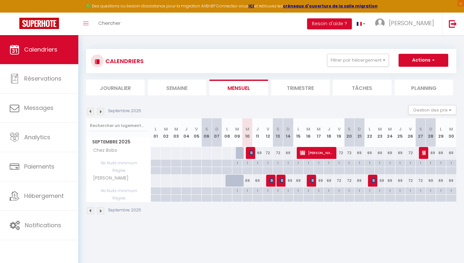
click at [367, 154] on div "69" at bounding box center [369, 153] width 10 height 12
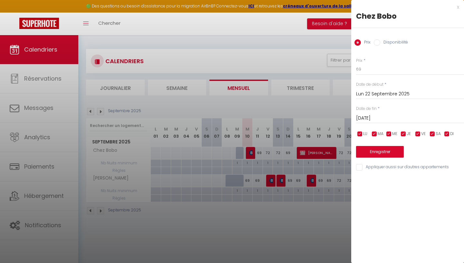
click at [309, 52] on div at bounding box center [232, 131] width 464 height 263
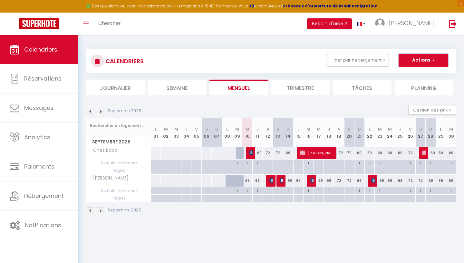
click at [418, 62] on button "Actions" at bounding box center [423, 60] width 50 height 13
click at [411, 74] on link "Nouvelle réservation" at bounding box center [416, 75] width 56 height 10
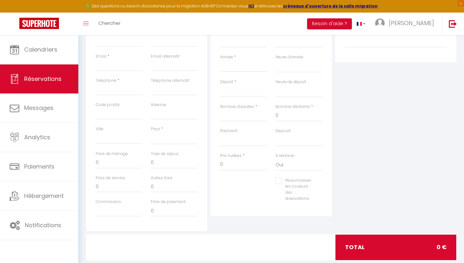
scroll to position [119, 0]
click at [224, 64] on input "Arrivée" at bounding box center [243, 66] width 47 height 8
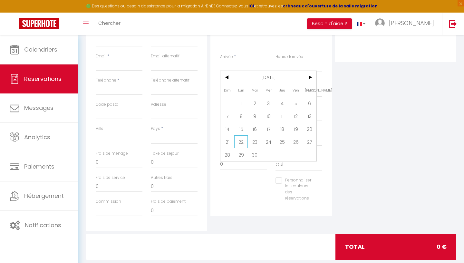
click at [240, 147] on span "22" at bounding box center [241, 141] width 14 height 13
click at [244, 91] on input "[DATE]" at bounding box center [243, 91] width 47 height 8
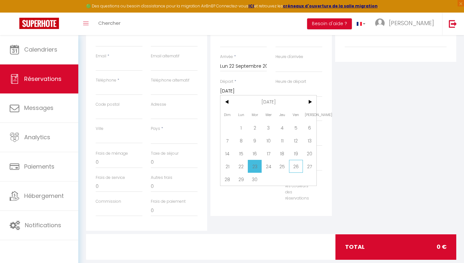
click at [294, 170] on span "26" at bounding box center [296, 166] width 14 height 13
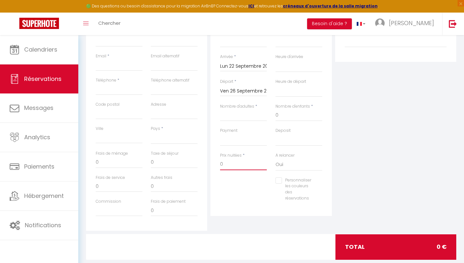
click at [250, 162] on input "0" at bounding box center [243, 164] width 47 height 12
drag, startPoint x: 231, startPoint y: 165, endPoint x: 216, endPoint y: 164, distance: 15.2
click at [220, 164] on input "0" at bounding box center [243, 164] width 47 height 12
click at [119, 63] on input "Email client" at bounding box center [119, 65] width 47 height 12
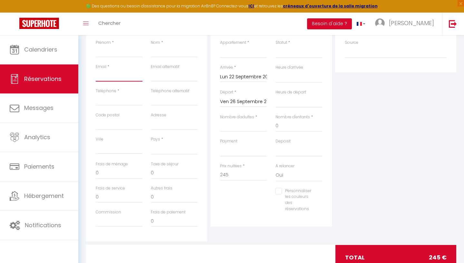
scroll to position [132, 0]
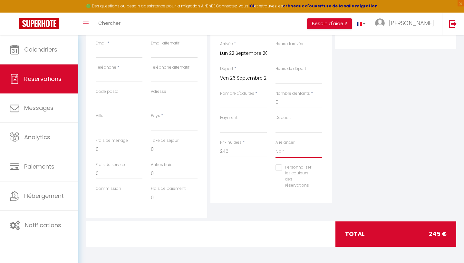
click option "Non" at bounding box center [0, 0] width 0 height 0
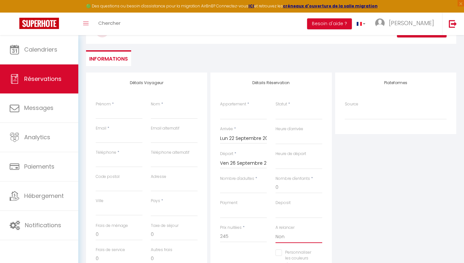
scroll to position [45, 0]
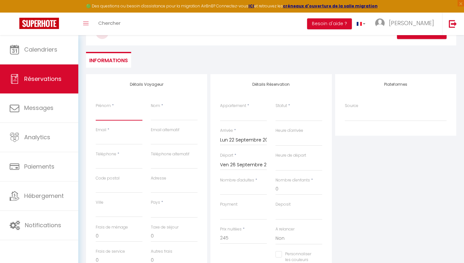
click at [102, 116] on input "Prénom" at bounding box center [119, 115] width 47 height 12
click at [106, 139] on input "Email client" at bounding box center [119, 139] width 47 height 12
click at [97, 139] on input "@[DOMAIN_NAME]" at bounding box center [119, 139] width 47 height 12
click at [114, 165] on input "Téléphone" at bounding box center [119, 163] width 47 height 12
paste input "0760506111"
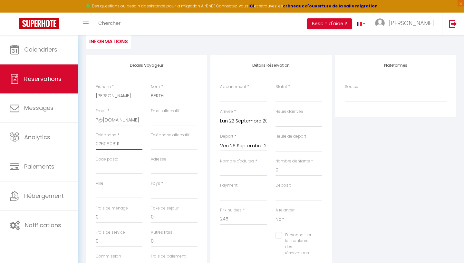
scroll to position [67, 0]
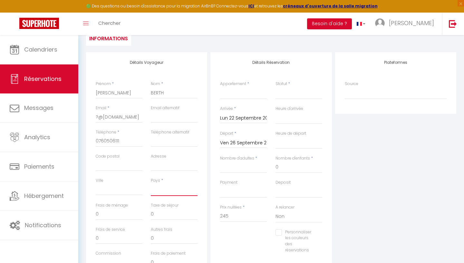
click at [151, 184] on select "[GEOGRAPHIC_DATA] [GEOGRAPHIC_DATA] [GEOGRAPHIC_DATA] [GEOGRAPHIC_DATA] [GEOGRA…" at bounding box center [174, 190] width 47 height 12
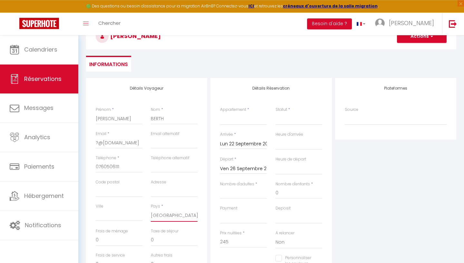
scroll to position [44, 0]
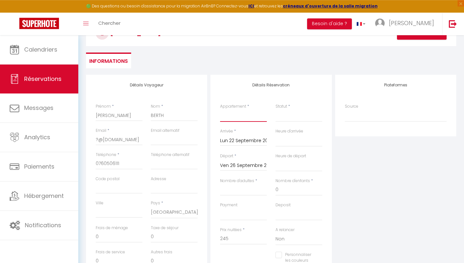
click at [220, 109] on select "Chez [PERSON_NAME] Etage complet" at bounding box center [243, 115] width 47 height 12
click option "Chez Bobo" at bounding box center [0, 0] width 0 height 0
click at [275, 109] on select "Confirmé Non Confirmé [PERSON_NAME] par le voyageur No Show Request" at bounding box center [298, 115] width 47 height 12
click option "Confirmé" at bounding box center [0, 0] width 0 height 0
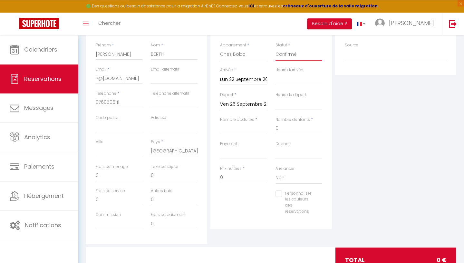
scroll to position [107, 0]
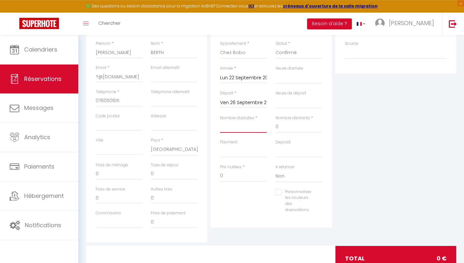
click at [248, 127] on input "Nombre d'adultes" at bounding box center [243, 127] width 47 height 12
click at [247, 172] on input "276" at bounding box center [243, 176] width 47 height 12
drag, startPoint x: 233, startPoint y: 176, endPoint x: 214, endPoint y: 176, distance: 19.3
click at [220, 176] on input "276" at bounding box center [243, 176] width 47 height 12
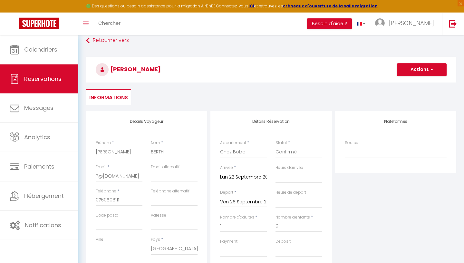
scroll to position [11, 0]
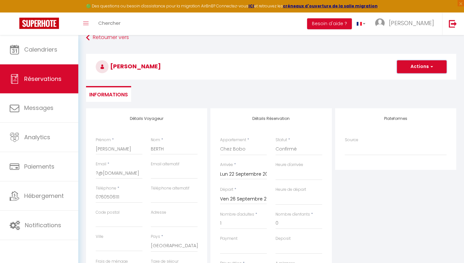
click at [414, 67] on button "Actions" at bounding box center [422, 66] width 50 height 13
click at [405, 83] on link "Enregistrer" at bounding box center [415, 81] width 51 height 8
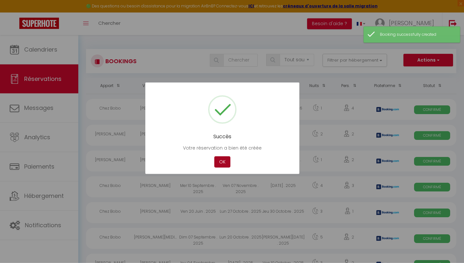
click at [219, 159] on button "OK" at bounding box center [222, 161] width 16 height 11
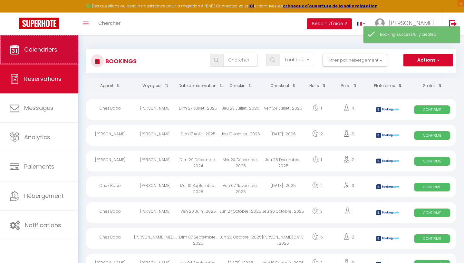
click at [49, 52] on span "Calendriers" at bounding box center [40, 49] width 33 height 8
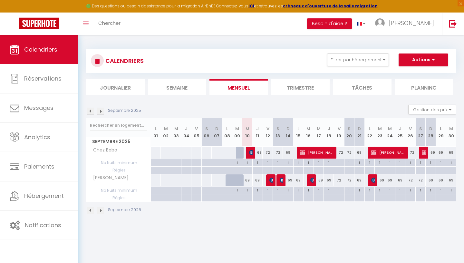
scroll to position [1, 0]
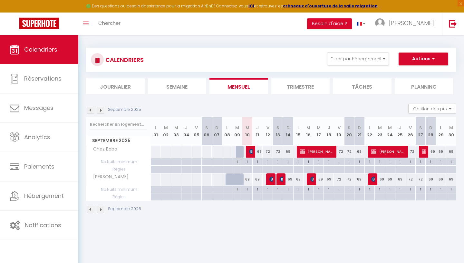
click at [318, 152] on span "[PERSON_NAME]" at bounding box center [317, 151] width 34 height 12
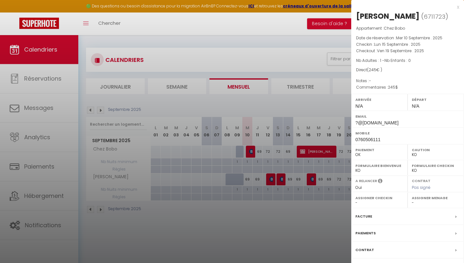
click at [312, 155] on div at bounding box center [232, 131] width 464 height 263
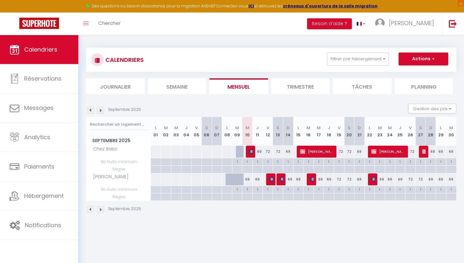
click at [318, 151] on span "[PERSON_NAME]" at bounding box center [317, 151] width 34 height 12
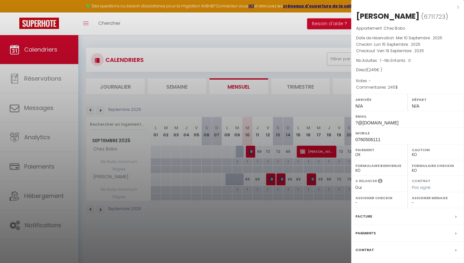
click at [386, 147] on label "Paiement" at bounding box center [379, 150] width 48 height 6
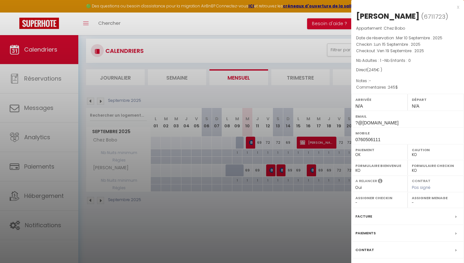
scroll to position [0, 0]
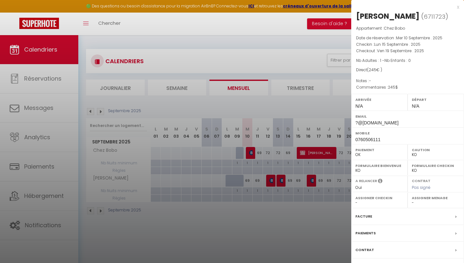
click at [384, 16] on div "[PERSON_NAME]" at bounding box center [387, 16] width 63 height 10
click at [382, 33] on div "Appartement : Chez Bobo Date de réservation : [DATE] . 2025 Checkin : [DATE] . …" at bounding box center [407, 58] width 113 height 66
click at [381, 48] on p "Checkout : [DATE] . 2025" at bounding box center [407, 51] width 103 height 6
click at [35, 51] on div at bounding box center [232, 131] width 464 height 263
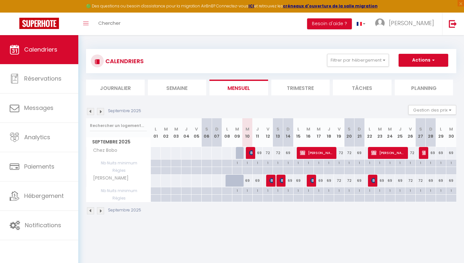
scroll to position [1, 0]
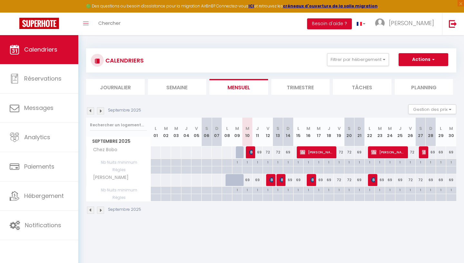
click at [101, 212] on img at bounding box center [100, 209] width 7 height 7
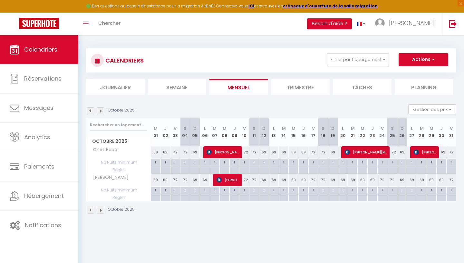
click at [195, 85] on li "Semaine" at bounding box center [177, 87] width 59 height 16
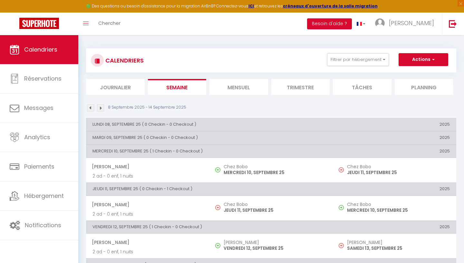
click at [239, 87] on li "Mensuel" at bounding box center [238, 87] width 59 height 16
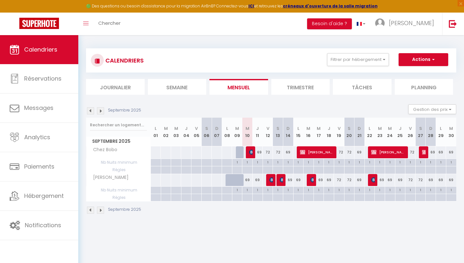
click at [101, 111] on img at bounding box center [100, 110] width 7 height 7
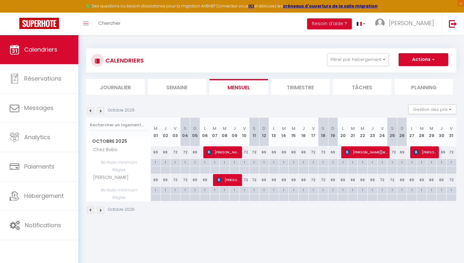
click at [195, 153] on div "69" at bounding box center [195, 152] width 10 height 12
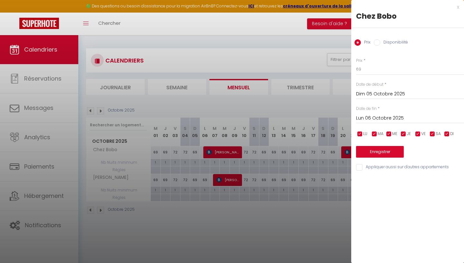
click at [196, 153] on div at bounding box center [232, 131] width 464 height 263
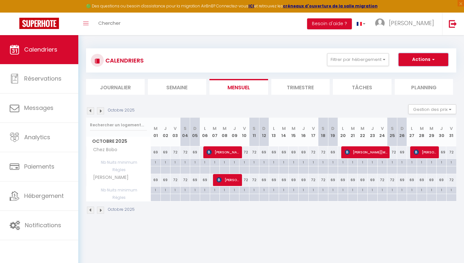
click at [412, 59] on button "Actions" at bounding box center [423, 59] width 50 height 13
click at [404, 73] on link "Nouvelle réservation" at bounding box center [416, 75] width 56 height 10
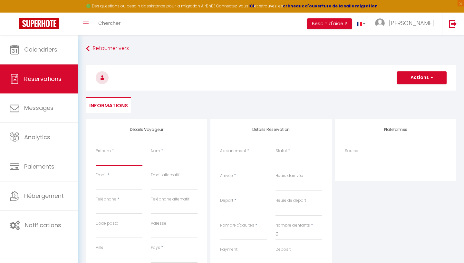
click at [122, 163] on input "Prénom" at bounding box center [119, 160] width 47 height 12
click at [124, 207] on input "Téléphone" at bounding box center [119, 208] width 47 height 12
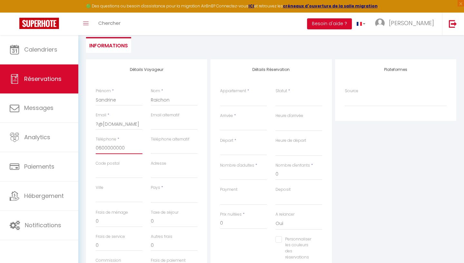
scroll to position [66, 0]
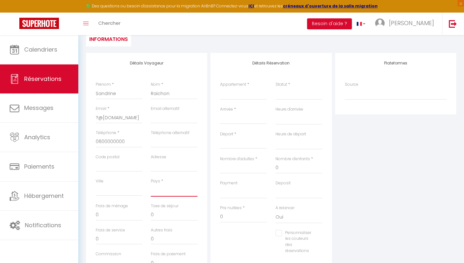
click at [151, 184] on select "[GEOGRAPHIC_DATA] [GEOGRAPHIC_DATA] [GEOGRAPHIC_DATA] [GEOGRAPHIC_DATA] [GEOGRA…" at bounding box center [174, 190] width 47 height 12
click at [220, 88] on select "Chez [PERSON_NAME] Etage complet" at bounding box center [243, 94] width 47 height 12
click option "Chez Bobo" at bounding box center [0, 0] width 0 height 0
click at [275, 88] on select "Confirmé Non Confirmé [PERSON_NAME] par le voyageur No Show Request" at bounding box center [298, 94] width 47 height 12
click option "Confirmé" at bounding box center [0, 0] width 0 height 0
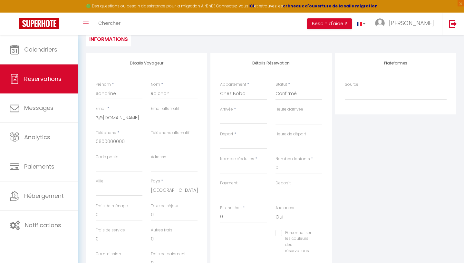
click at [245, 120] on input "Arrivée" at bounding box center [243, 119] width 47 height 8
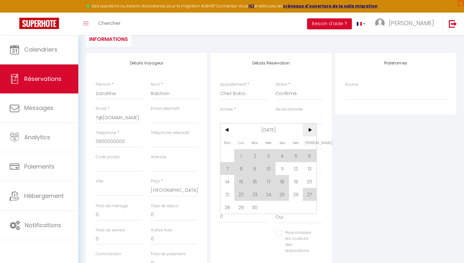
click at [311, 130] on span ">" at bounding box center [310, 129] width 14 height 13
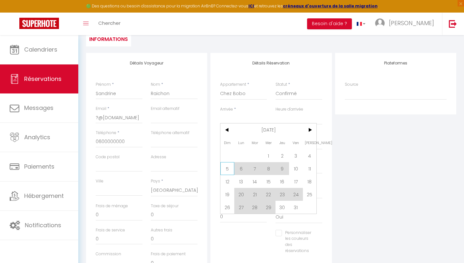
click at [230, 175] on span "5" at bounding box center [227, 168] width 14 height 13
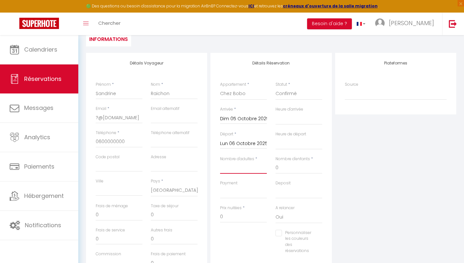
click at [257, 170] on input "Nombre d'adultes" at bounding box center [243, 168] width 47 height 12
drag, startPoint x: 234, startPoint y: 215, endPoint x: 197, endPoint y: 215, distance: 37.0
click at [220, 216] on input "69" at bounding box center [243, 217] width 47 height 12
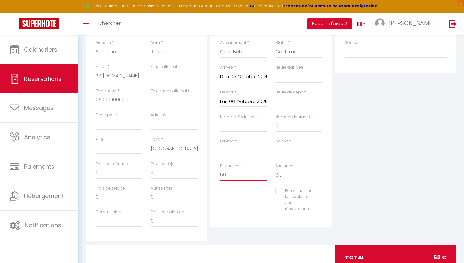
scroll to position [112, 0]
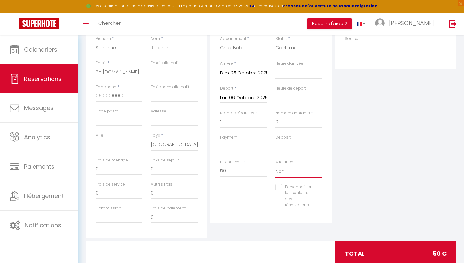
click option "Non" at bounding box center [0, 0] width 0 height 0
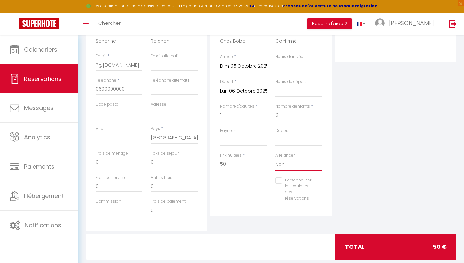
scroll to position [132, 0]
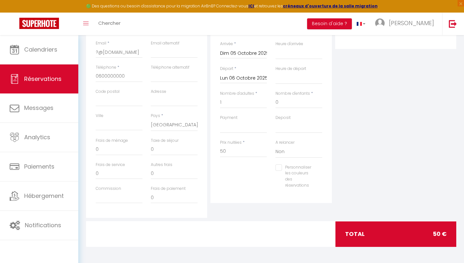
click at [366, 233] on div "total 50 €" at bounding box center [395, 233] width 121 height 25
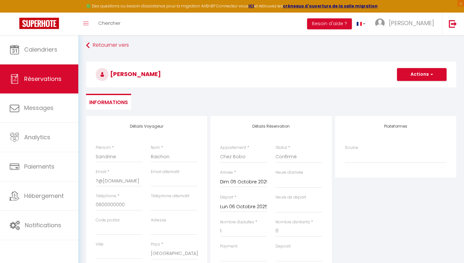
scroll to position [0, 0]
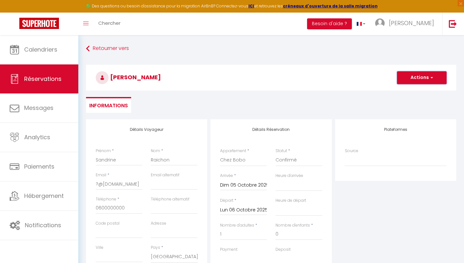
click at [417, 76] on button "Actions" at bounding box center [422, 77] width 50 height 13
click at [417, 89] on link "Enregistrer" at bounding box center [415, 92] width 51 height 8
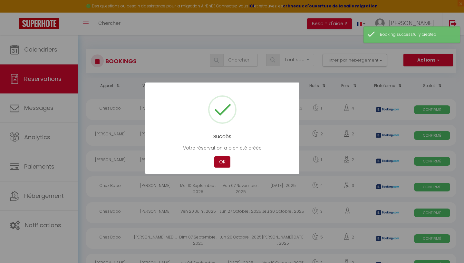
click at [220, 164] on button "OK" at bounding box center [222, 161] width 16 height 11
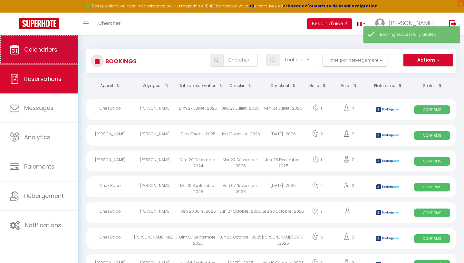
click at [61, 52] on link "Calendriers" at bounding box center [39, 49] width 78 height 29
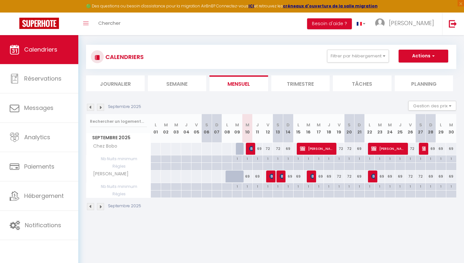
scroll to position [5, 0]
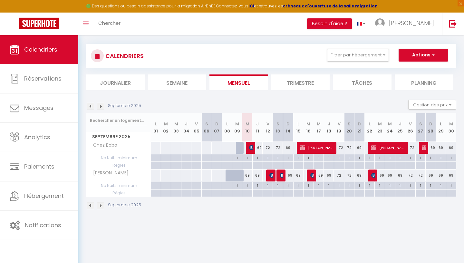
click at [101, 208] on img at bounding box center [100, 205] width 7 height 7
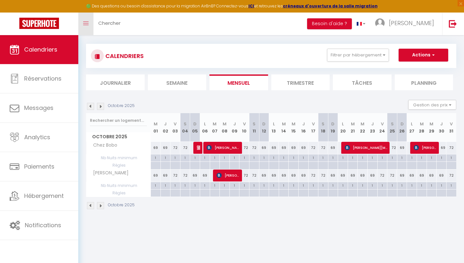
click at [88, 24] on icon "Toggle menubar" at bounding box center [85, 24] width 5 height 4
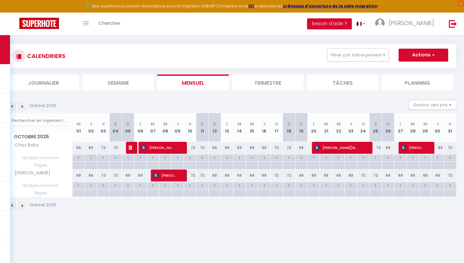
click at [132, 150] on span "[PERSON_NAME]" at bounding box center [129, 147] width 3 height 12
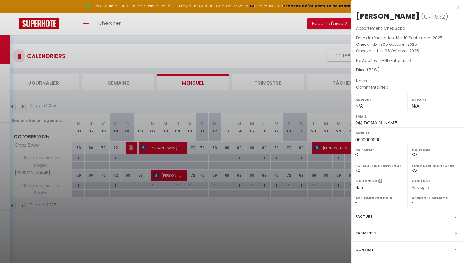
click at [192, 227] on div at bounding box center [232, 131] width 464 height 263
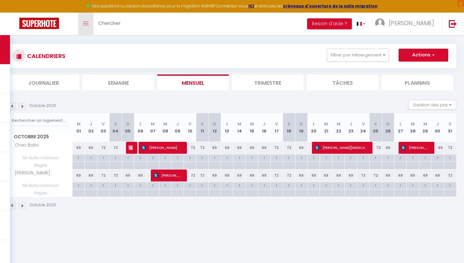
click at [87, 22] on icon "Toggle menubar" at bounding box center [85, 24] width 5 height 4
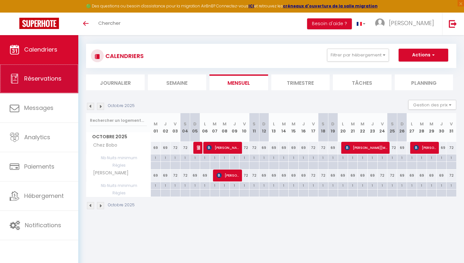
click at [38, 85] on link "Réservations" at bounding box center [39, 78] width 78 height 29
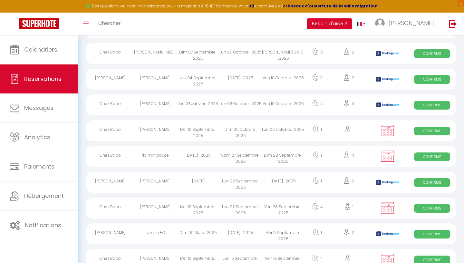
scroll to position [187, 0]
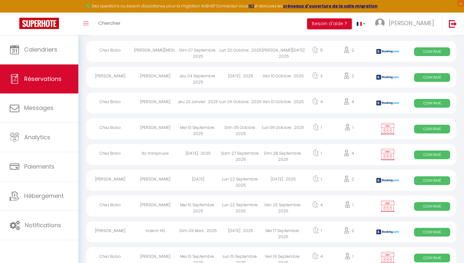
click at [393, 135] on img at bounding box center [387, 128] width 16 height 12
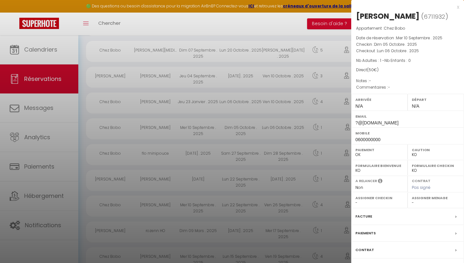
click at [301, 151] on div at bounding box center [232, 131] width 464 height 263
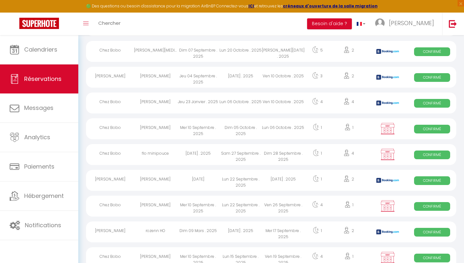
click at [113, 135] on div "Chez Bobo" at bounding box center [110, 128] width 48 height 21
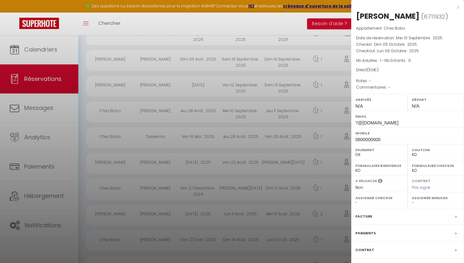
scroll to position [377, 0]
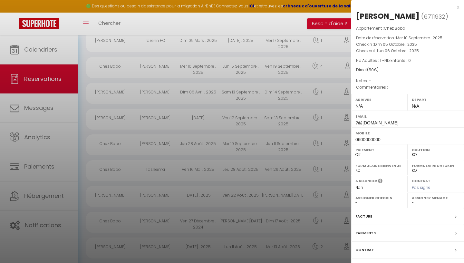
click at [277, 132] on div at bounding box center [232, 131] width 464 height 263
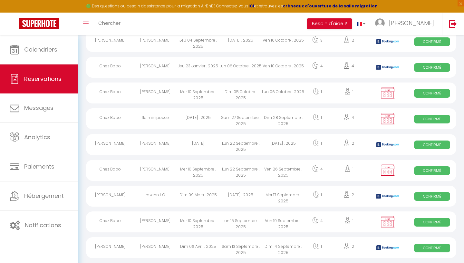
scroll to position [211, 0]
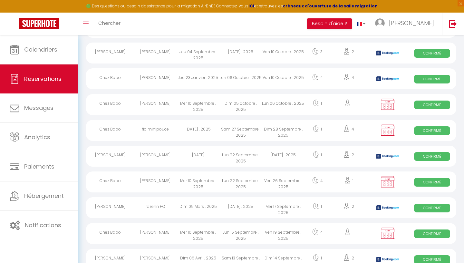
click at [385, 110] on img at bounding box center [387, 104] width 16 height 12
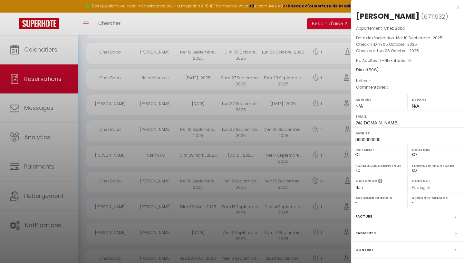
scroll to position [261, 0]
click at [38, 109] on div at bounding box center [232, 131] width 464 height 263
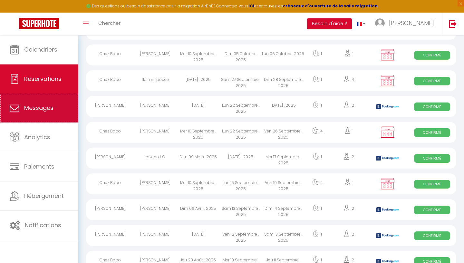
click at [38, 109] on span "Messages" at bounding box center [38, 108] width 29 height 8
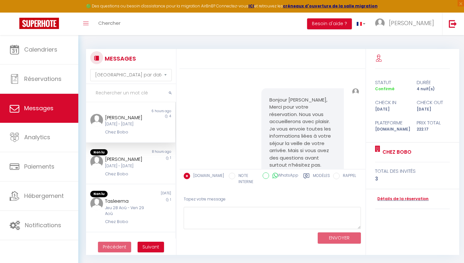
scroll to position [168, 0]
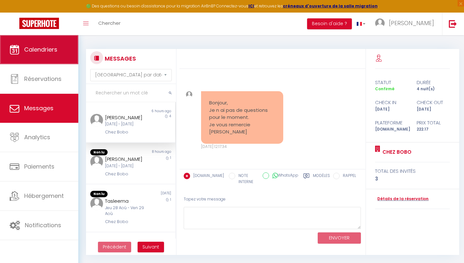
click at [50, 55] on link "Calendriers" at bounding box center [39, 49] width 78 height 29
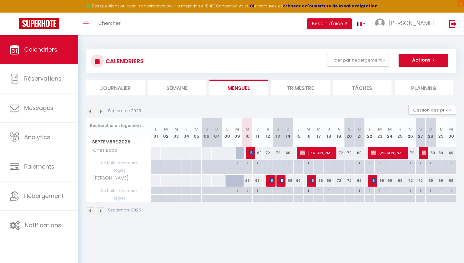
click at [318, 152] on span "[PERSON_NAME]" at bounding box center [317, 153] width 34 height 12
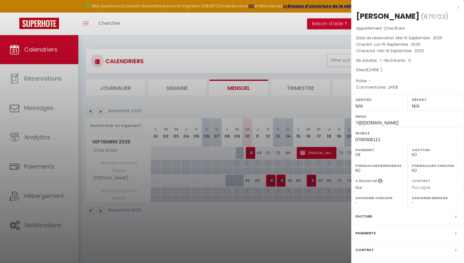
click at [394, 208] on div "Facture" at bounding box center [407, 216] width 113 height 17
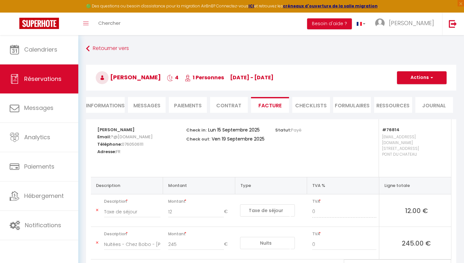
click at [393, 105] on li "Ressources" at bounding box center [393, 105] width 38 height 16
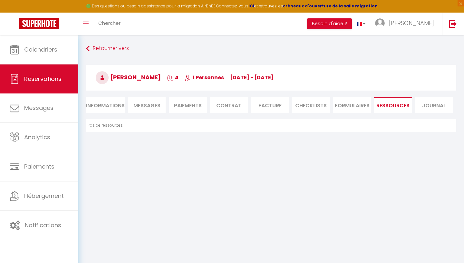
click at [439, 107] on li "Journal" at bounding box center [434, 105] width 38 height 16
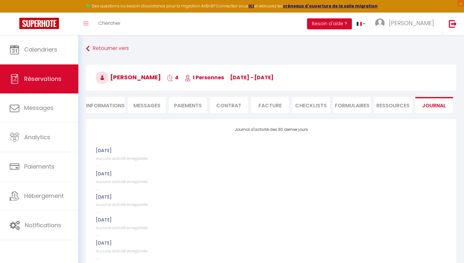
click at [109, 103] on li "Informations" at bounding box center [105, 105] width 39 height 16
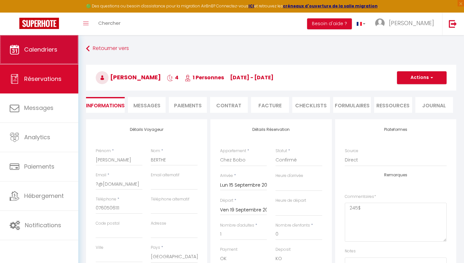
click at [55, 50] on span "Calendriers" at bounding box center [40, 49] width 33 height 8
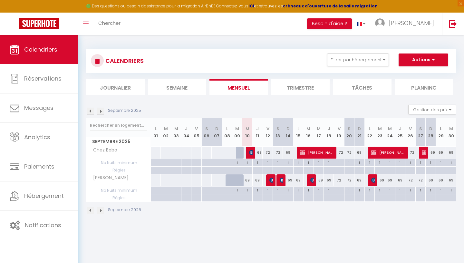
scroll to position [1, 0]
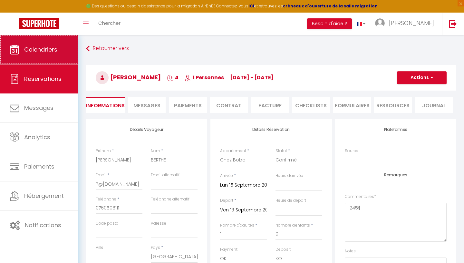
click at [45, 55] on link "Calendriers" at bounding box center [39, 49] width 78 height 29
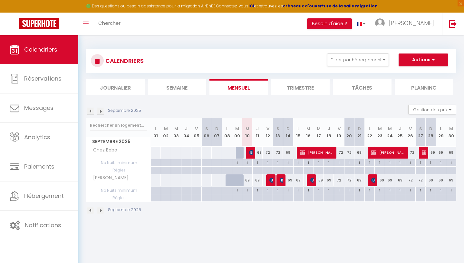
scroll to position [1, 0]
click at [424, 154] on img at bounding box center [424, 151] width 5 height 5
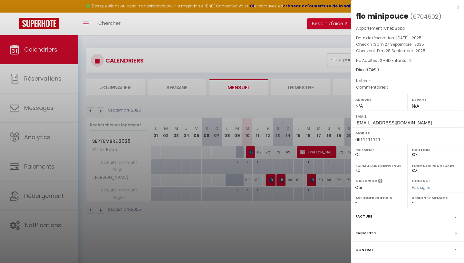
click at [322, 225] on div at bounding box center [232, 131] width 464 height 263
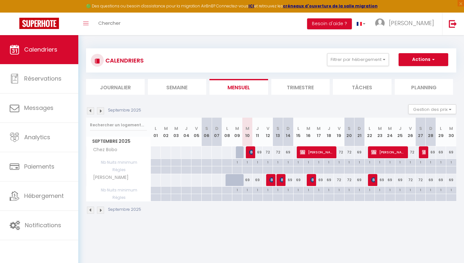
click at [373, 181] on img at bounding box center [373, 179] width 5 height 5
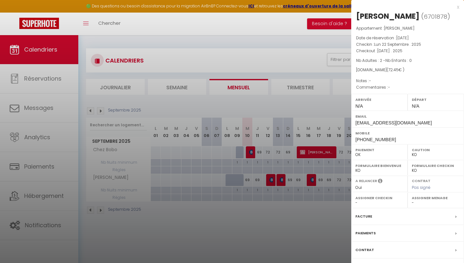
click at [316, 214] on div at bounding box center [232, 131] width 464 height 263
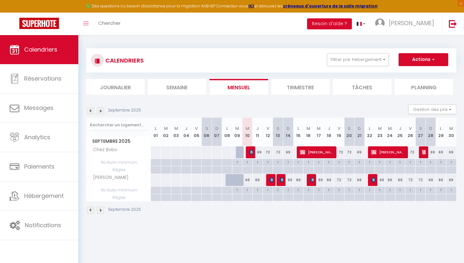
click at [280, 181] on img at bounding box center [282, 179] width 5 height 5
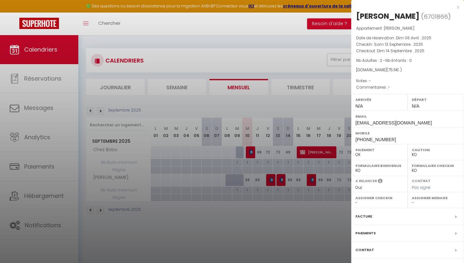
click at [302, 218] on div at bounding box center [232, 131] width 464 height 263
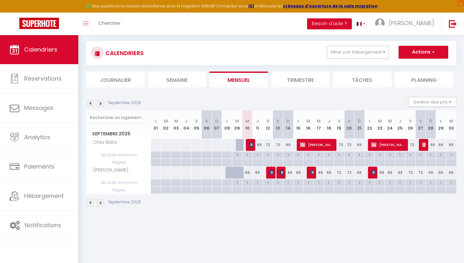
scroll to position [10, 0]
